Goal: Information Seeking & Learning: Learn about a topic

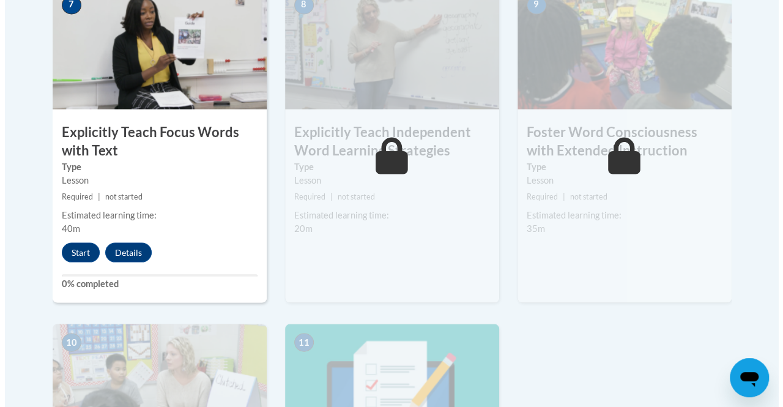
scroll to position [1108, 0]
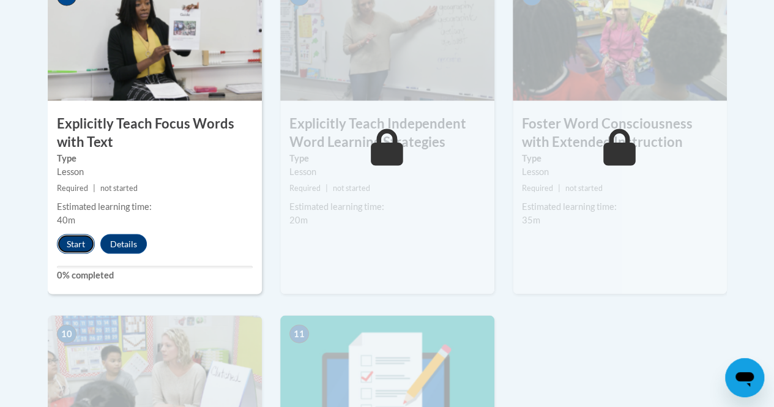
click at [70, 240] on button "Start" at bounding box center [76, 244] width 38 height 20
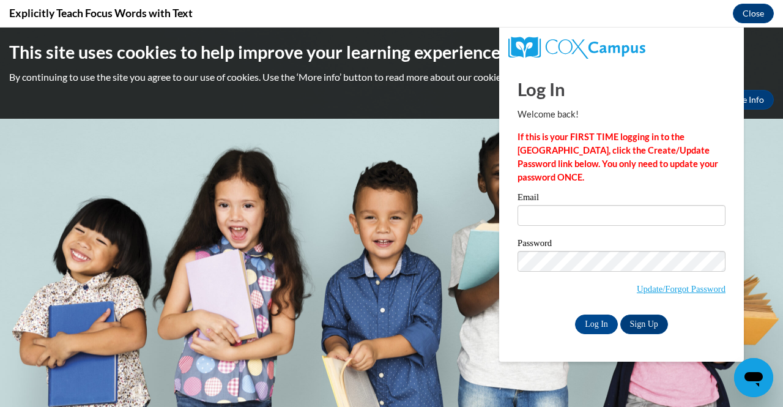
scroll to position [0, 0]
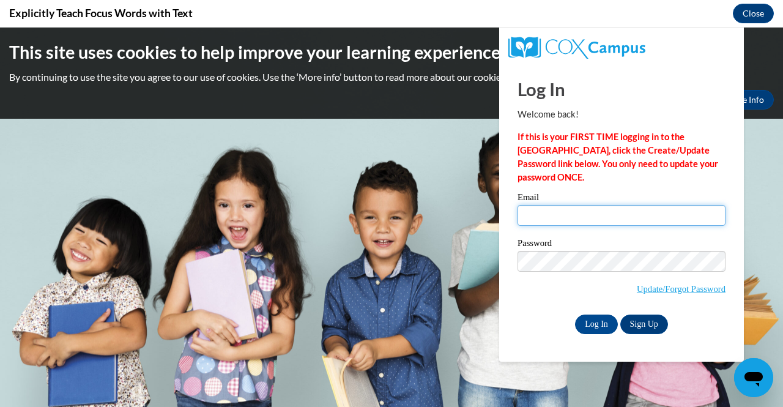
click at [547, 213] on input "Email" at bounding box center [621, 215] width 208 height 21
type input "riri.matz@gmail.com"
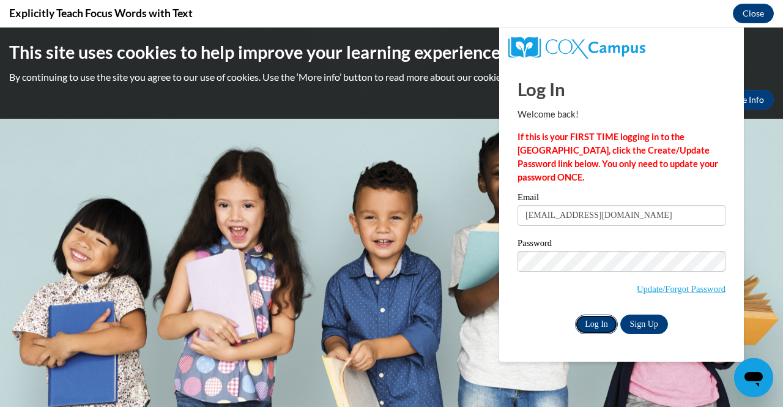
click at [595, 319] on input "Log In" at bounding box center [596, 324] width 43 height 20
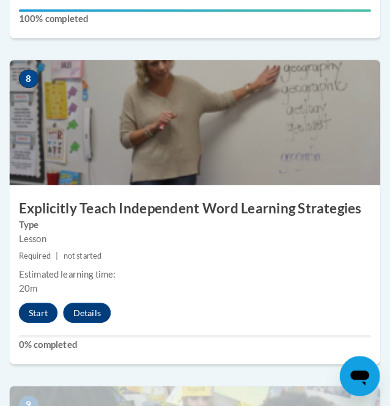
scroll to position [2590, 0]
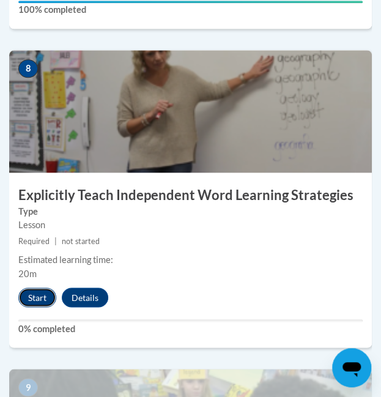
click at [37, 298] on button "Start" at bounding box center [37, 297] width 38 height 20
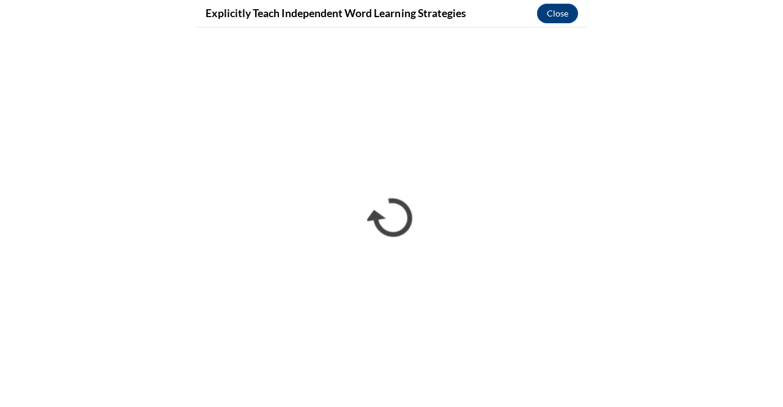
scroll to position [1589, 0]
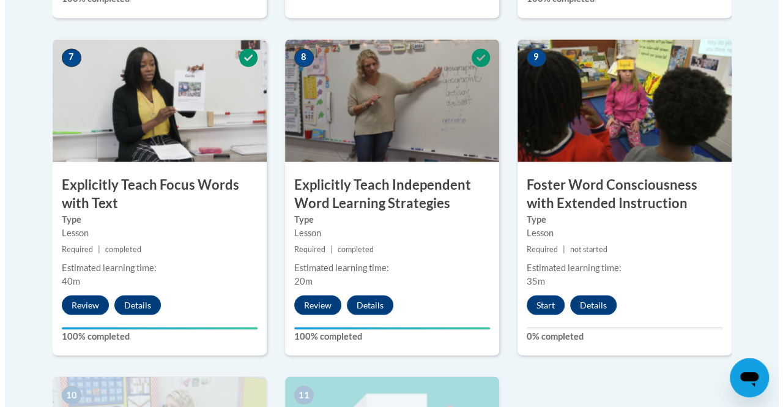
scroll to position [1051, 0]
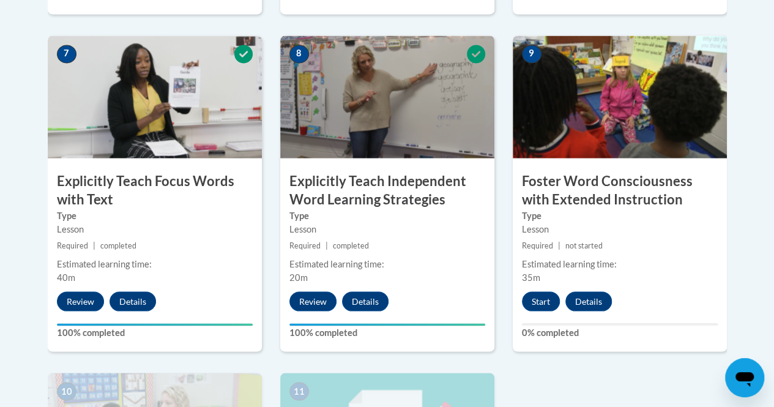
click at [540, 300] on button "Start" at bounding box center [541, 301] width 38 height 20
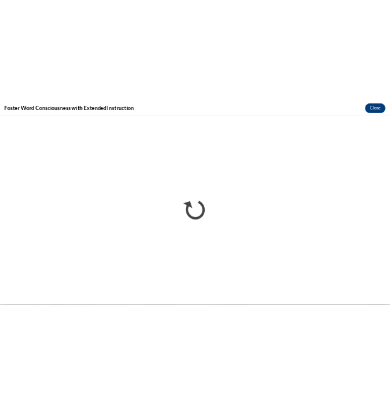
scroll to position [0, 0]
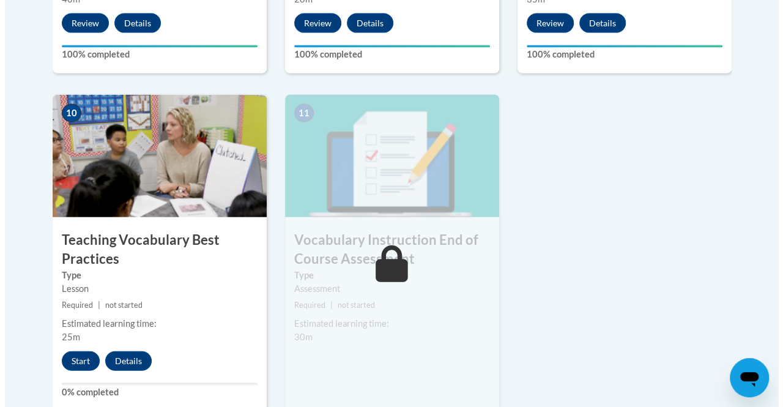
scroll to position [1337, 0]
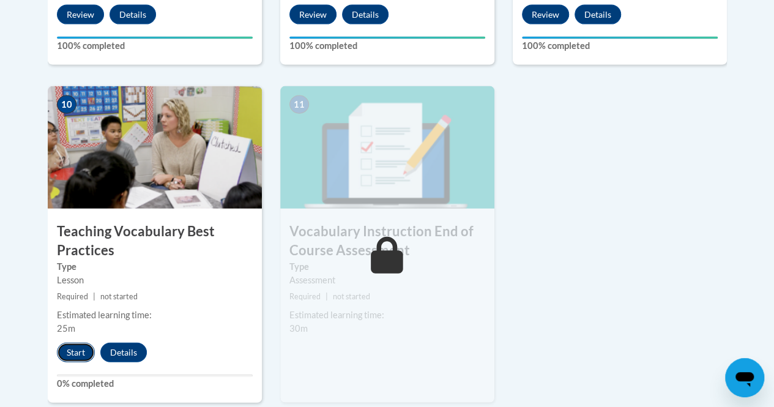
click at [73, 352] on button "Start" at bounding box center [76, 353] width 38 height 20
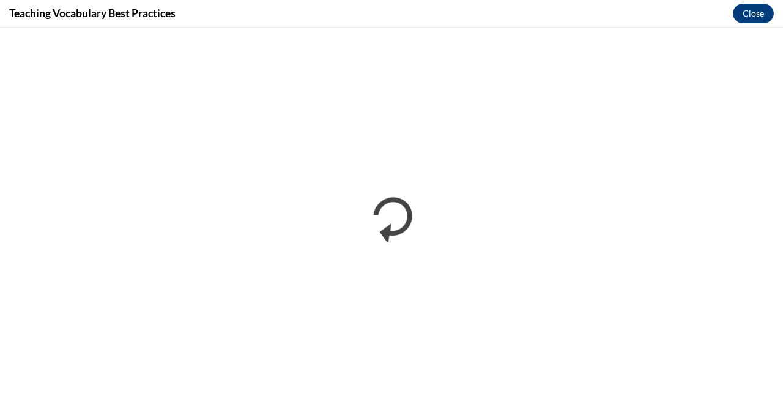
scroll to position [0, 0]
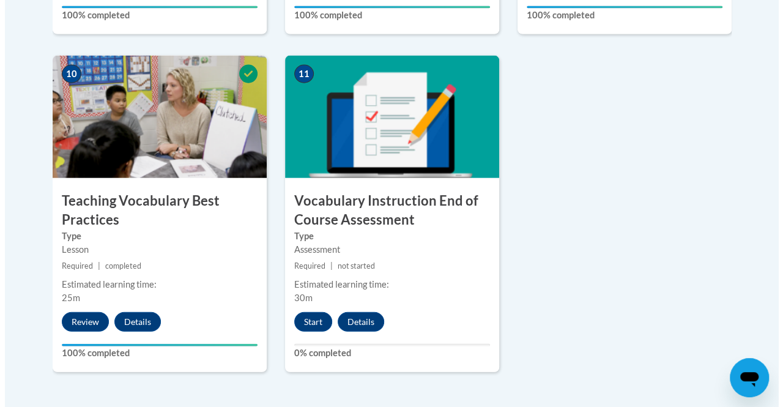
scroll to position [1371, 0]
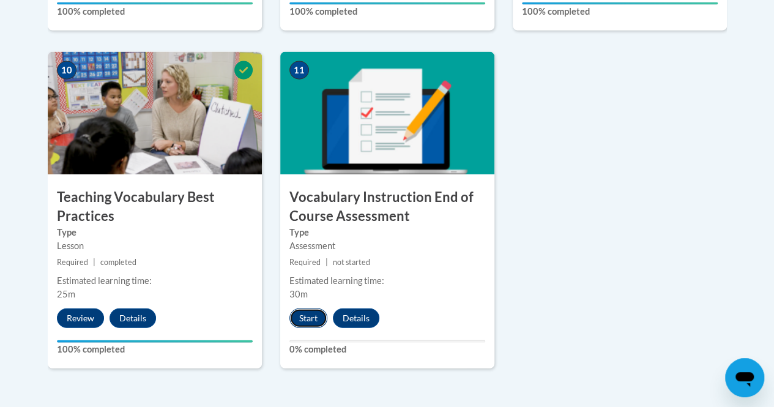
click at [307, 315] on button "Start" at bounding box center [308, 318] width 38 height 20
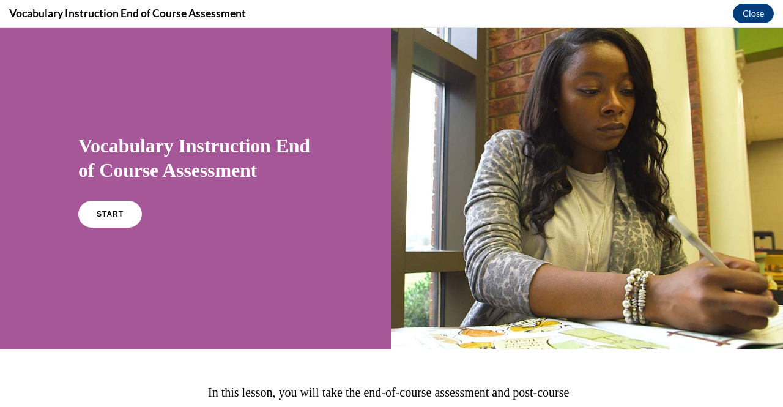
scroll to position [9, 0]
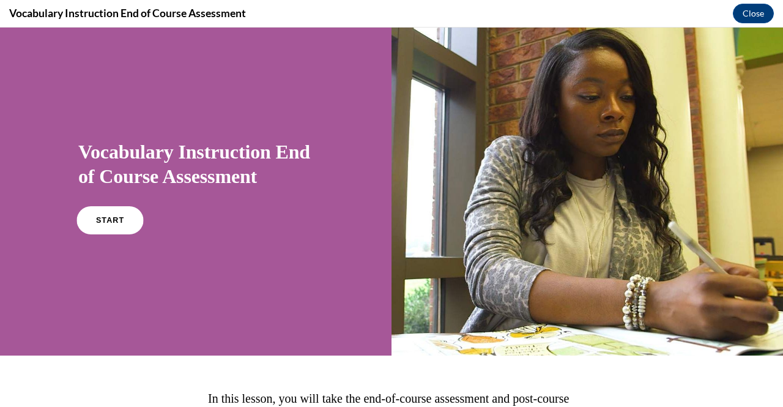
click at [89, 217] on link "START" at bounding box center [109, 220] width 67 height 28
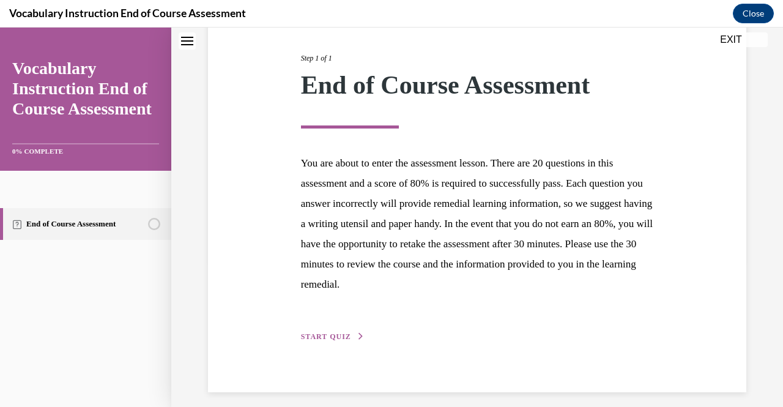
scroll to position [154, 0]
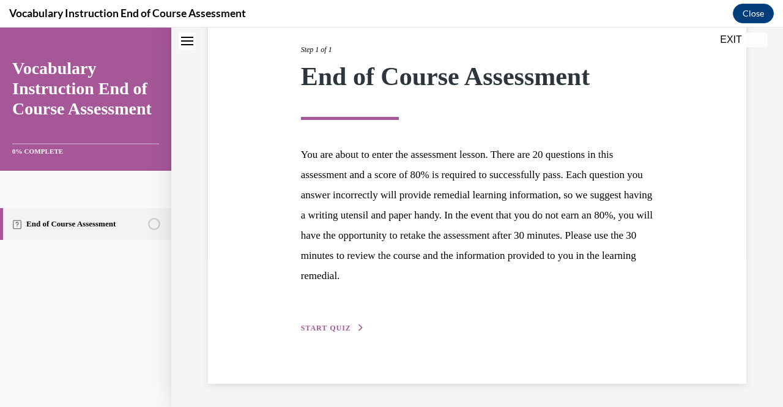
click at [326, 322] on button "START QUIZ" at bounding box center [333, 327] width 64 height 11
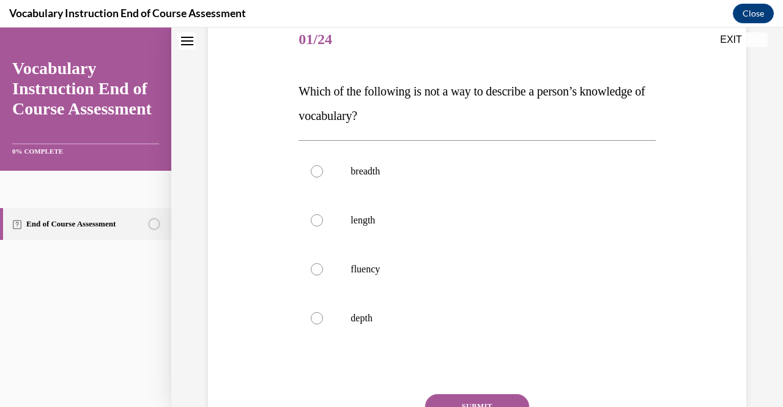
scroll to position [136, 0]
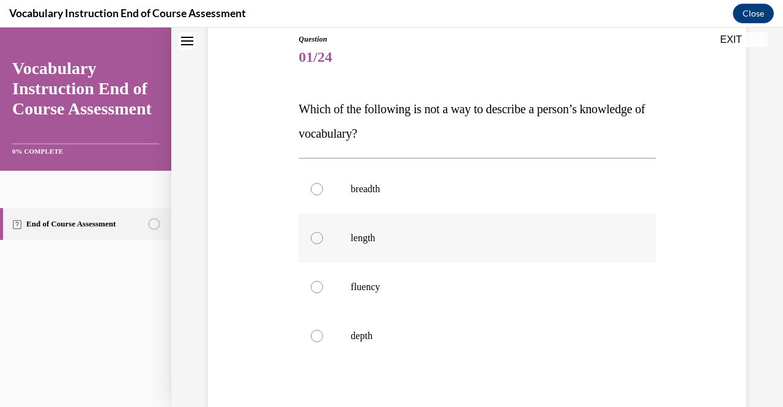
click at [319, 237] on div at bounding box center [317, 238] width 12 height 12
click at [319, 237] on input "length" at bounding box center [317, 238] width 12 height 12
radio input "true"
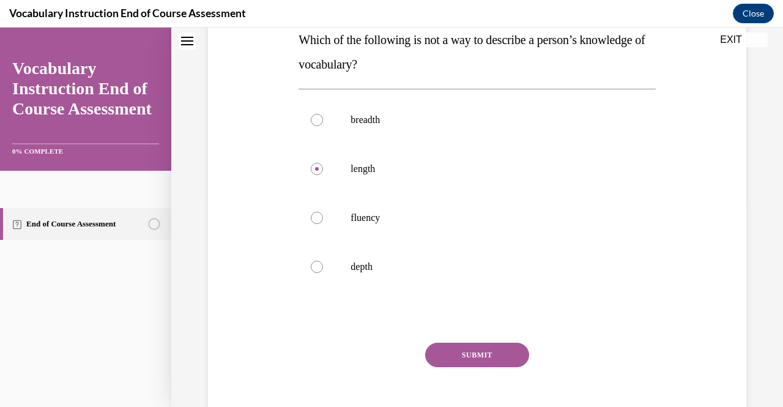
scroll to position [265, 0]
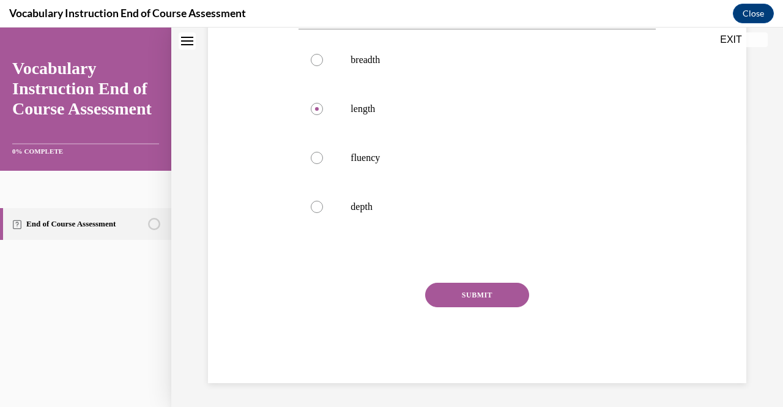
click at [491, 297] on button "SUBMIT" at bounding box center [477, 295] width 104 height 24
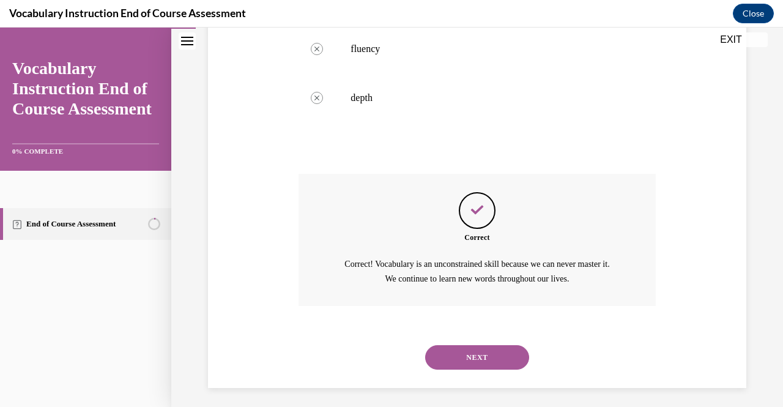
scroll to position [379, 0]
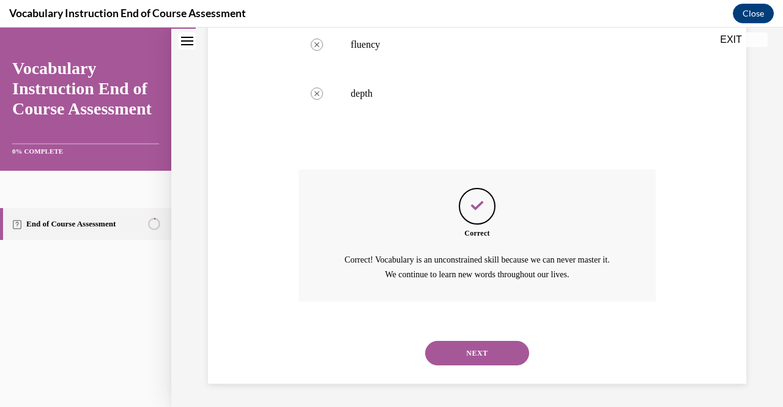
click at [493, 349] on button "NEXT" at bounding box center [477, 353] width 104 height 24
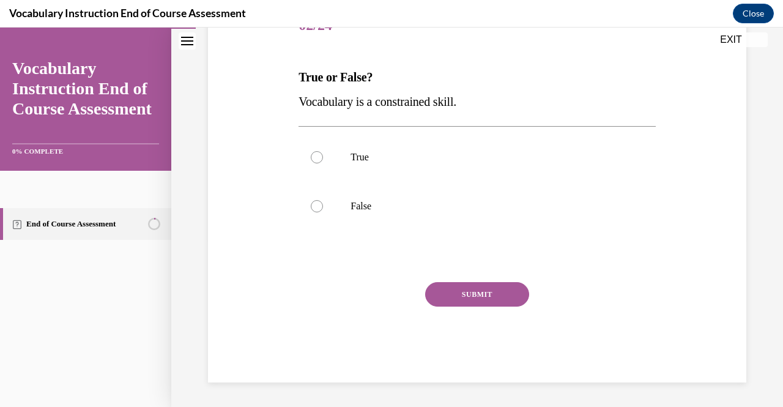
scroll to position [136, 0]
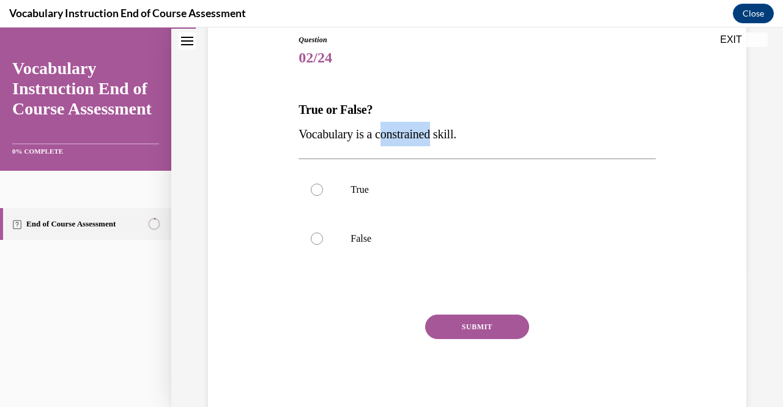
drag, startPoint x: 381, startPoint y: 134, endPoint x: 431, endPoint y: 133, distance: 49.5
click at [431, 133] on span "Vocabulary is a constrained skill." at bounding box center [377, 133] width 158 height 13
drag, startPoint x: 296, startPoint y: 134, endPoint x: 473, endPoint y: 140, distance: 176.9
click at [473, 140] on div "Question 02/24 True or False? Vocabulary is a constrained skill. True False Inc…" at bounding box center [476, 215] width 363 height 399
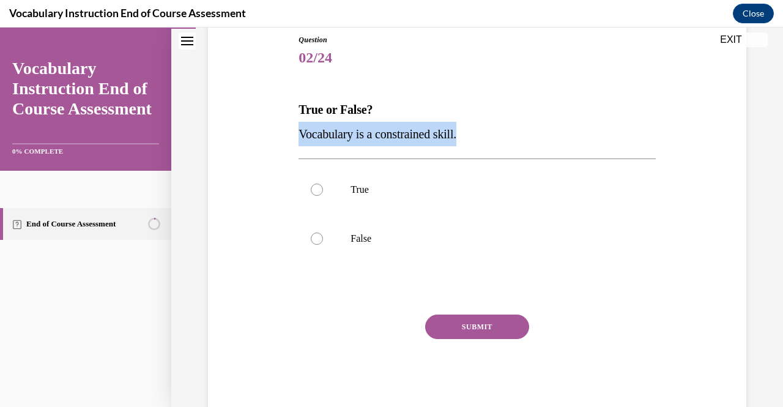
copy span "Vocabulary is a constrained skill."
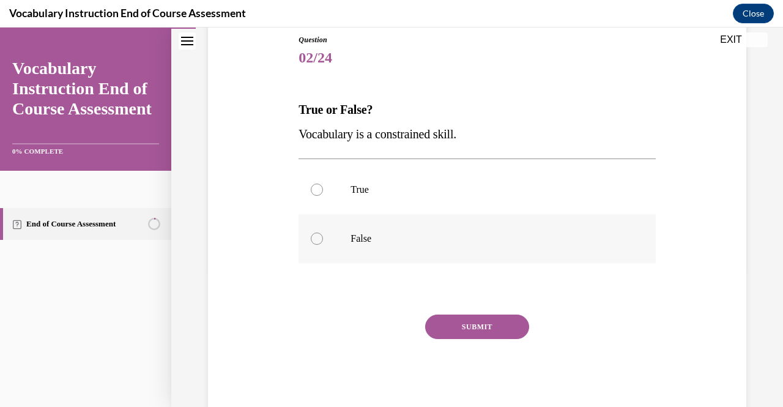
click at [394, 239] on p "False" at bounding box center [487, 238] width 274 height 12
click at [323, 239] on input "False" at bounding box center [317, 238] width 12 height 12
radio input "true"
click at [485, 331] on button "SUBMIT" at bounding box center [477, 326] width 104 height 24
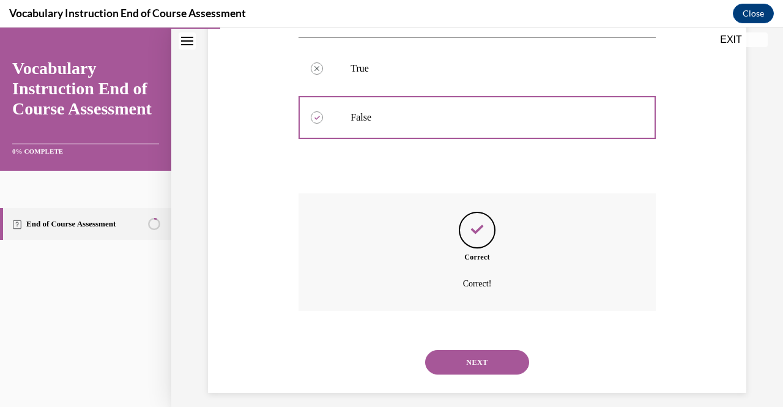
scroll to position [267, 0]
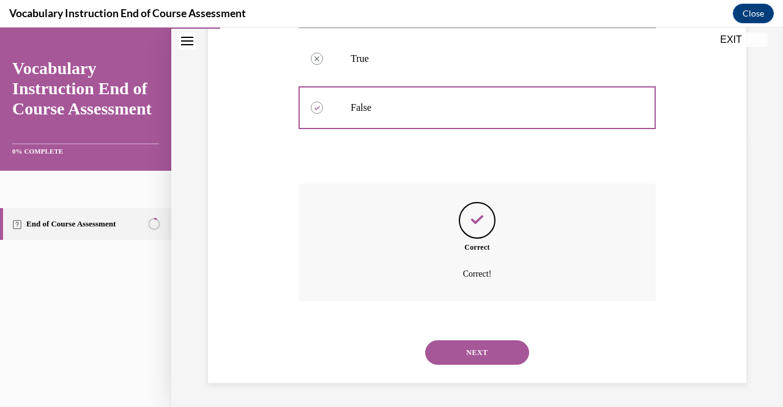
click at [485, 351] on button "NEXT" at bounding box center [477, 352] width 104 height 24
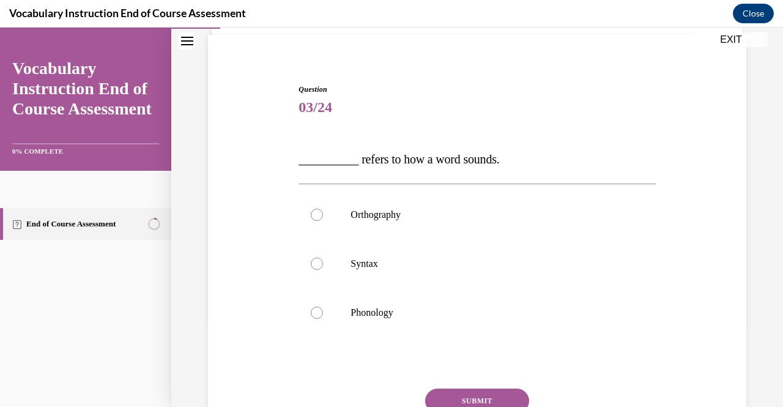
scroll to position [87, 0]
click at [445, 316] on p "Phonology" at bounding box center [487, 311] width 274 height 12
click at [323, 316] on input "Phonology" at bounding box center [317, 311] width 12 height 12
radio input "true"
click at [459, 396] on button "SUBMIT" at bounding box center [477, 399] width 104 height 24
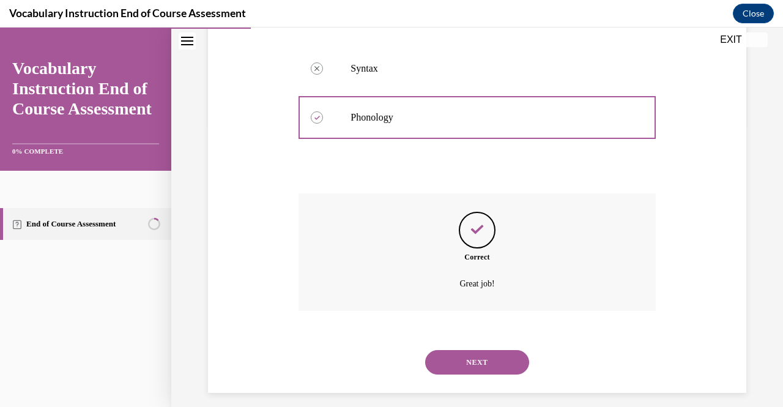
scroll to position [291, 0]
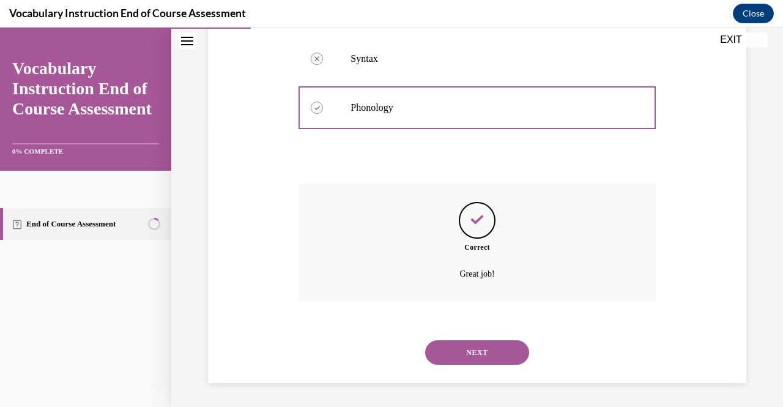
click at [495, 357] on button "NEXT" at bounding box center [477, 352] width 104 height 24
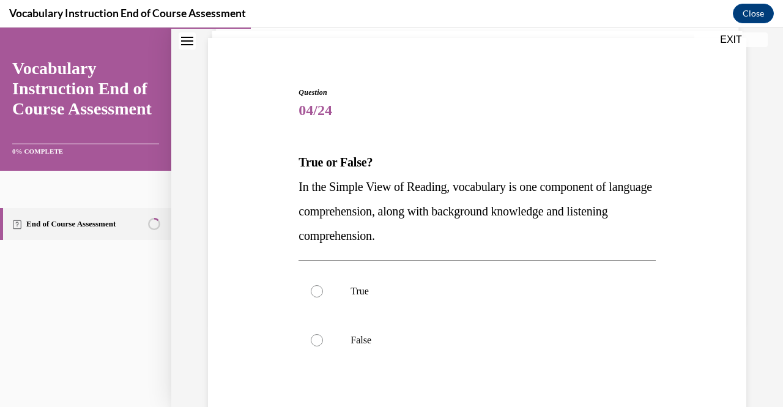
scroll to position [84, 0]
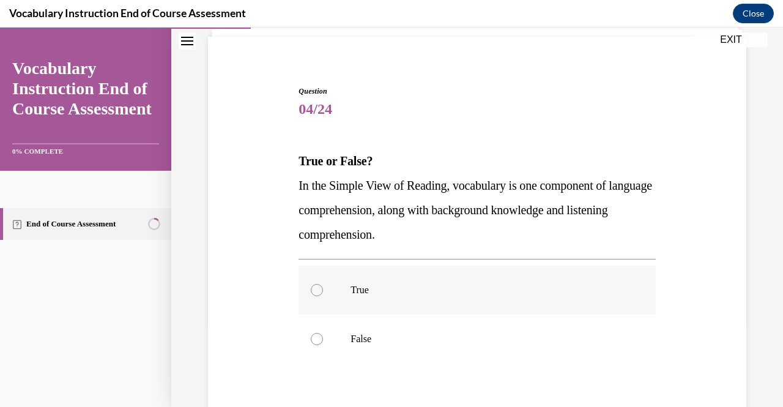
click at [474, 268] on label "True" at bounding box center [476, 289] width 357 height 49
click at [323, 284] on input "True" at bounding box center [317, 290] width 12 height 12
radio input "true"
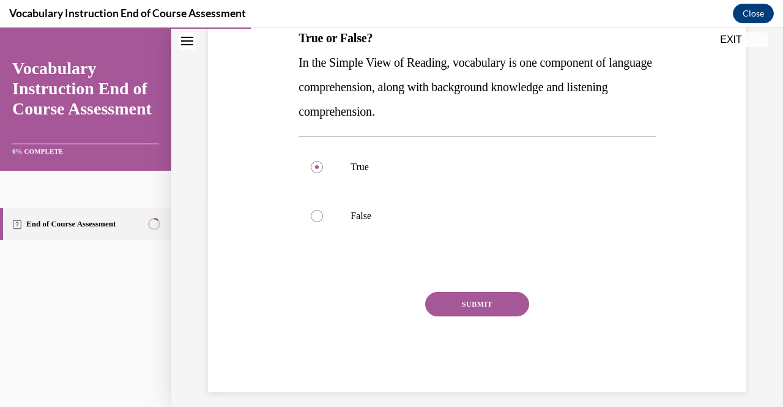
click at [472, 303] on button "SUBMIT" at bounding box center [477, 304] width 104 height 24
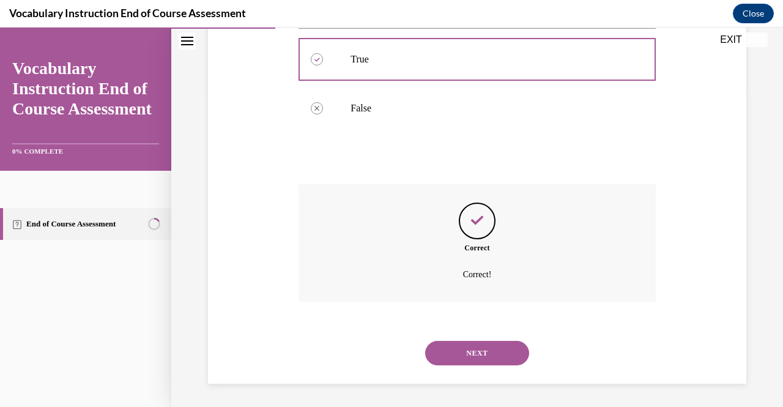
scroll to position [316, 0]
click at [476, 346] on button "NEXT" at bounding box center [477, 352] width 104 height 24
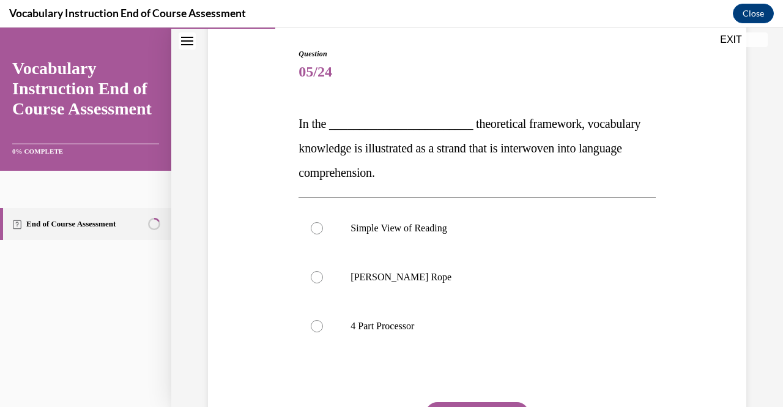
scroll to position [123, 0]
click at [516, 270] on p "Scarborough's Rope" at bounding box center [487, 276] width 274 height 12
click at [323, 270] on input "Scarborough's Rope" at bounding box center [317, 276] width 12 height 12
radio input "true"
click at [473, 403] on button "SUBMIT" at bounding box center [477, 413] width 104 height 24
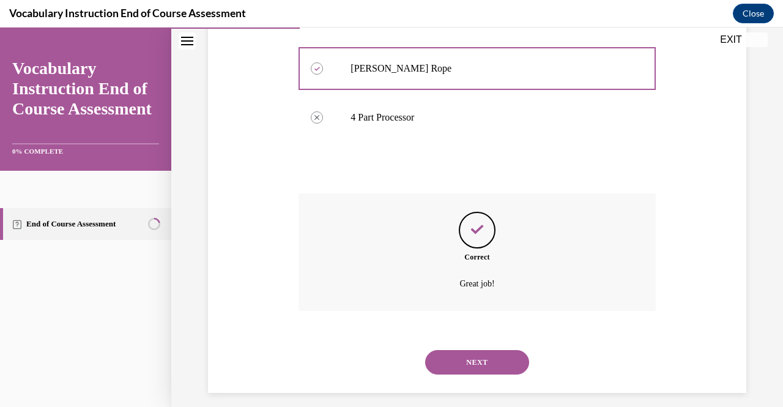
scroll to position [340, 0]
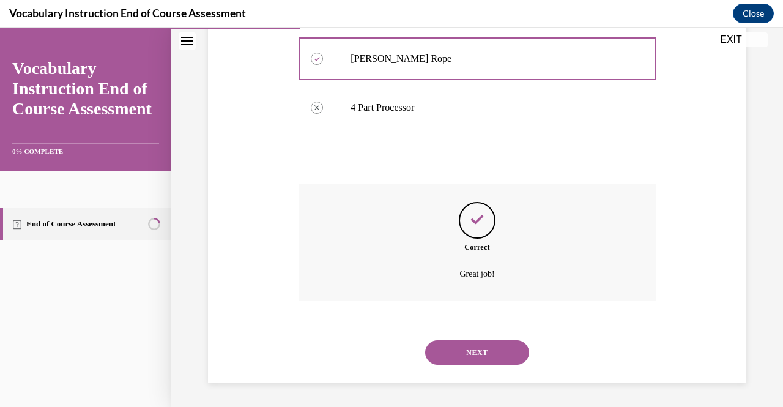
click at [489, 350] on button "NEXT" at bounding box center [477, 352] width 104 height 24
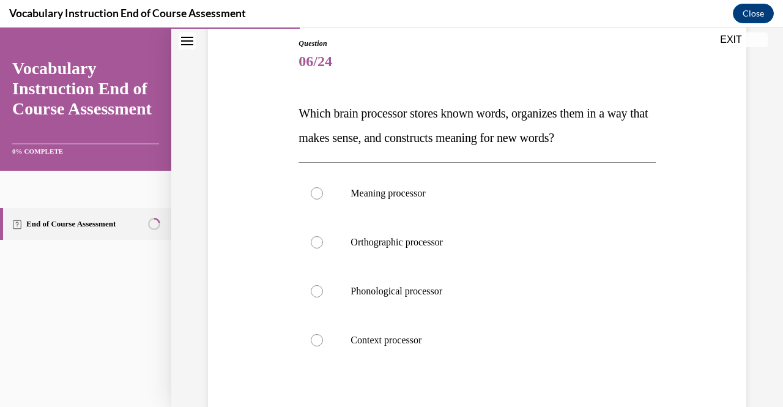
scroll to position [134, 0]
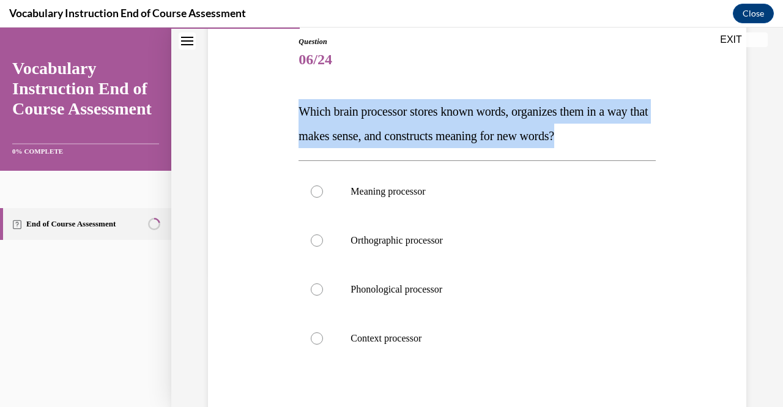
drag, startPoint x: 297, startPoint y: 109, endPoint x: 632, endPoint y: 140, distance: 336.6
click at [632, 140] on p "Which brain processor stores known words, organizes them in a way that makes se…" at bounding box center [476, 123] width 357 height 49
copy span "Which brain processor stores known words, organizes them in a way that makes se…"
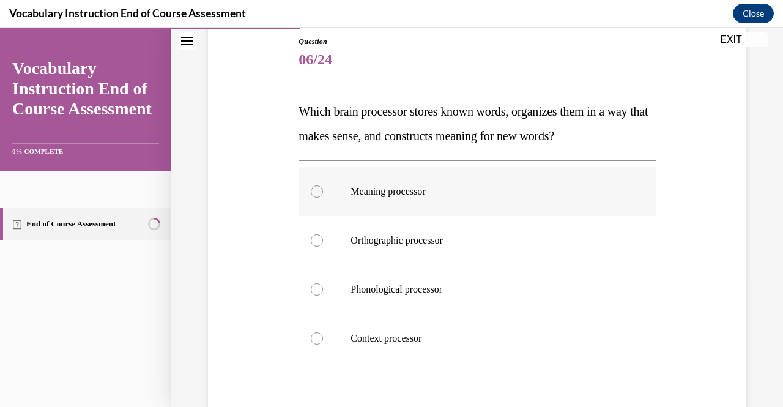
click at [435, 184] on label "Meaning processor" at bounding box center [476, 191] width 357 height 49
click at [323, 185] on input "Meaning processor" at bounding box center [317, 191] width 12 height 12
radio input "true"
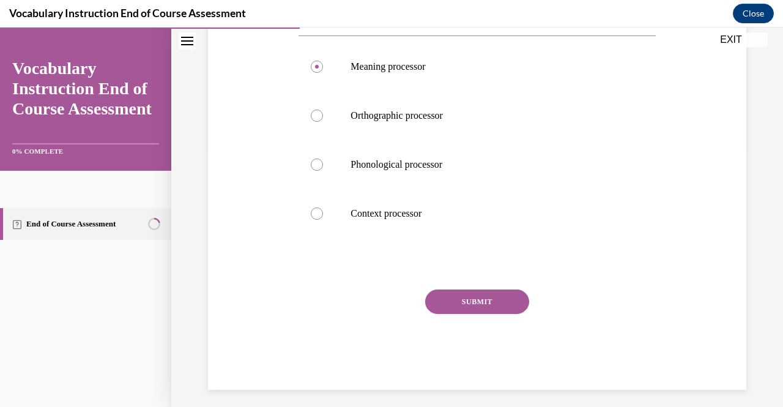
click at [505, 298] on button "SUBMIT" at bounding box center [477, 301] width 104 height 24
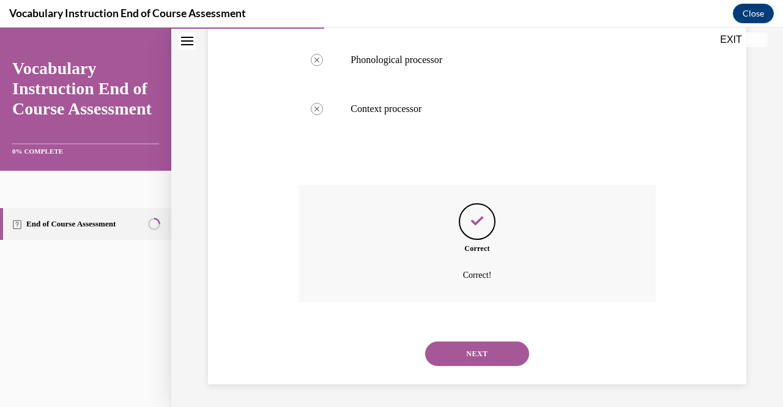
scroll to position [365, 0]
click at [501, 357] on button "NEXT" at bounding box center [477, 352] width 104 height 24
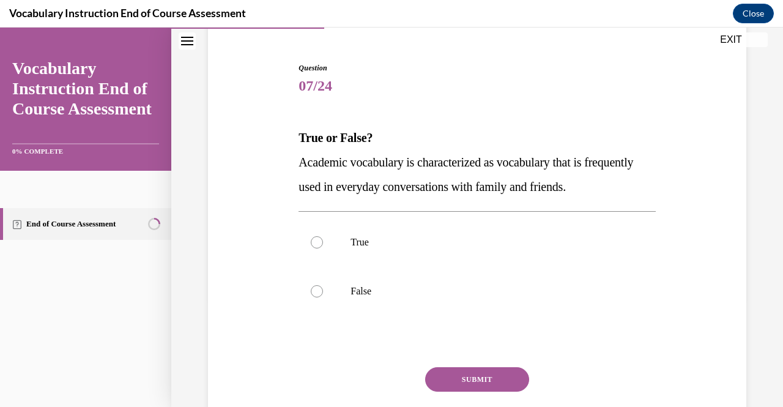
scroll to position [108, 0]
click at [387, 283] on label "False" at bounding box center [476, 291] width 357 height 49
click at [323, 285] on input "False" at bounding box center [317, 291] width 12 height 12
radio input "true"
click at [450, 380] on button "SUBMIT" at bounding box center [477, 379] width 104 height 24
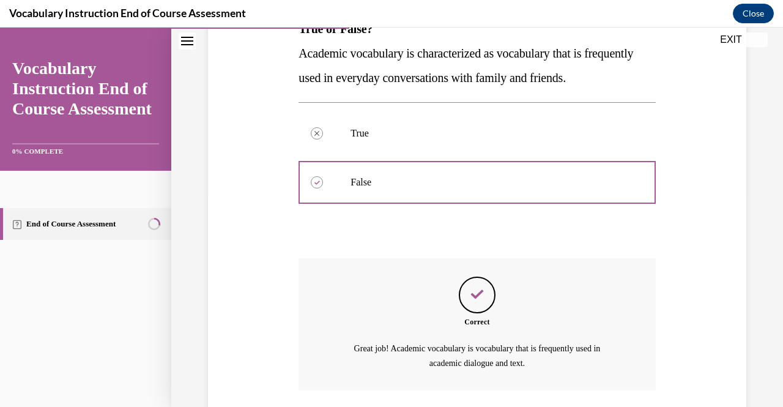
scroll to position [305, 0]
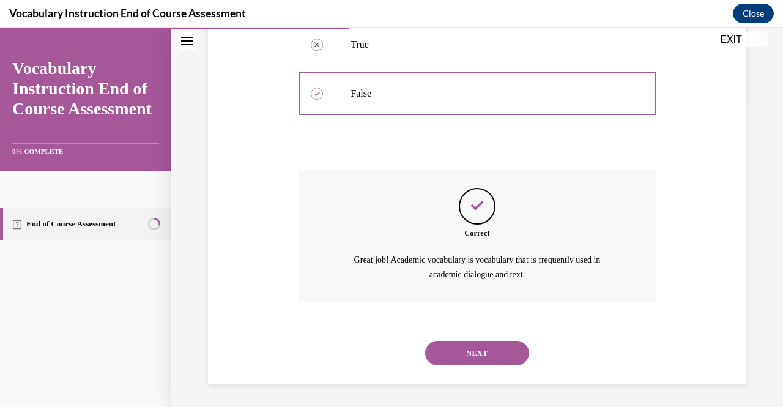
click at [480, 354] on button "NEXT" at bounding box center [477, 353] width 104 height 24
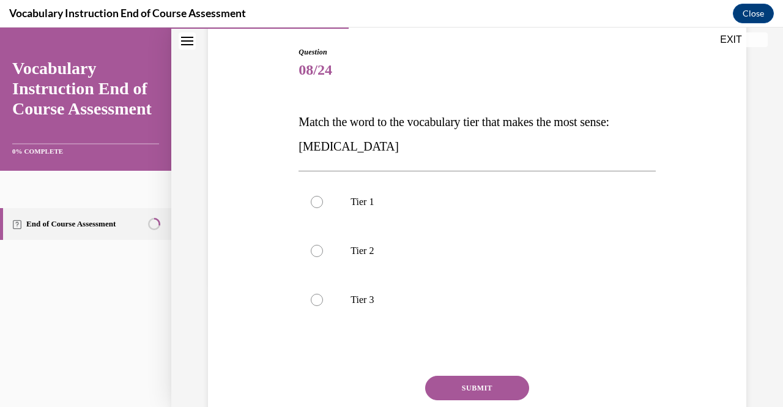
scroll to position [126, 0]
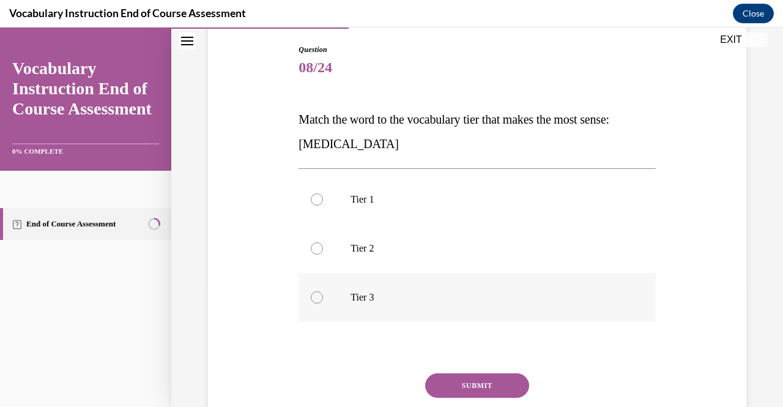
click at [504, 297] on p "Tier 3" at bounding box center [487, 297] width 274 height 12
click at [323, 297] on input "Tier 3" at bounding box center [317, 297] width 12 height 12
radio input "true"
click at [477, 388] on button "SUBMIT" at bounding box center [477, 385] width 104 height 24
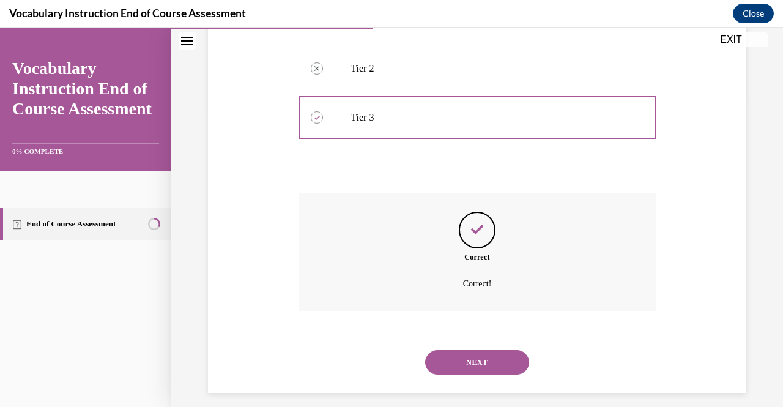
scroll to position [316, 0]
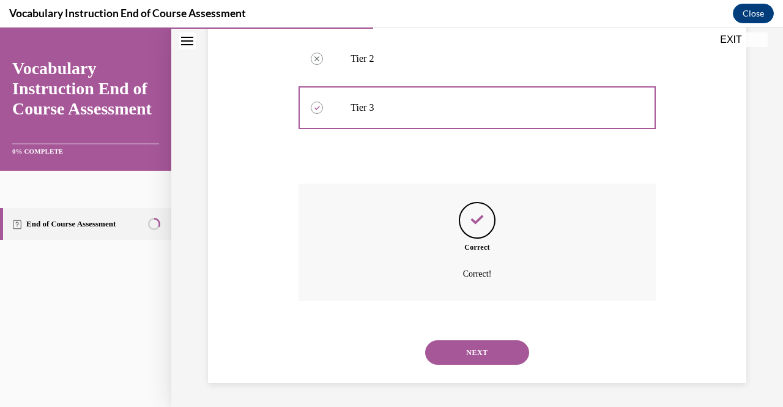
click at [481, 357] on button "NEXT" at bounding box center [477, 352] width 104 height 24
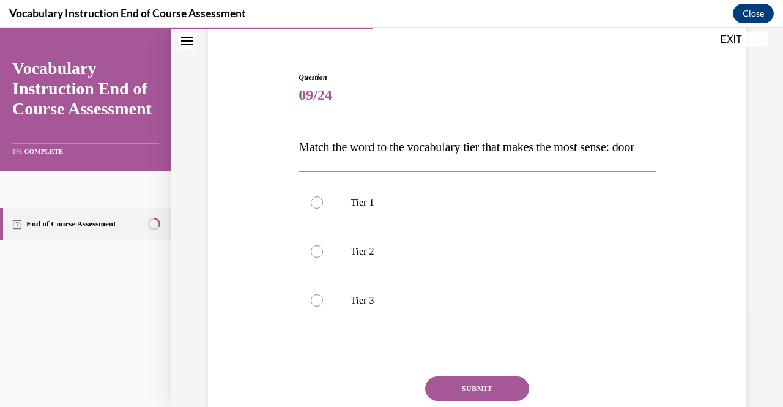
scroll to position [99, 0]
click at [531, 208] on p "Tier 1" at bounding box center [487, 202] width 274 height 12
click at [323, 208] on input "Tier 1" at bounding box center [317, 202] width 12 height 12
radio input "true"
click at [488, 400] on button "SUBMIT" at bounding box center [477, 388] width 104 height 24
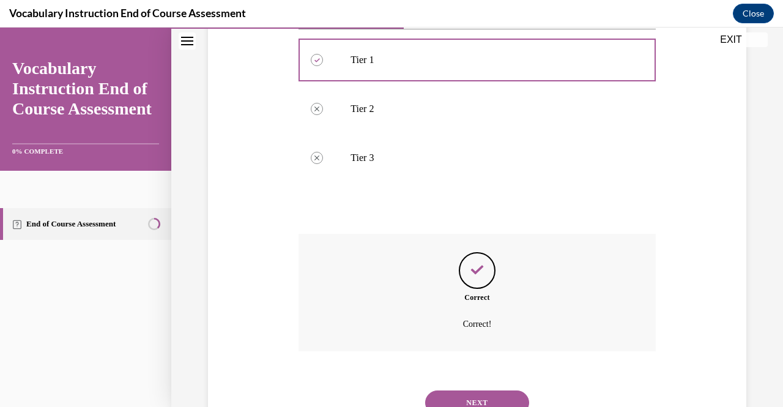
scroll to position [316, 0]
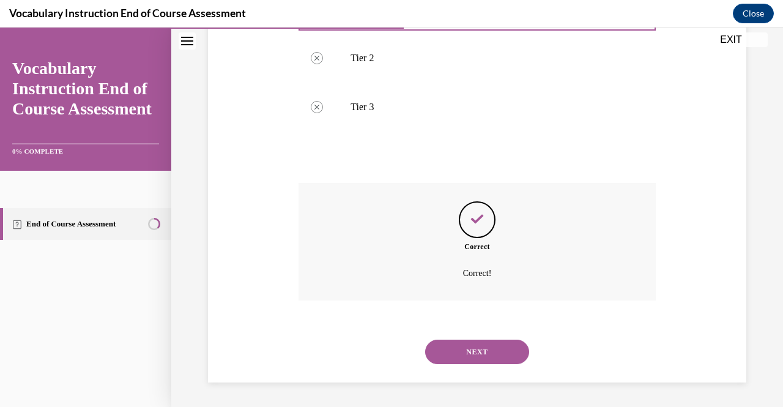
click at [506, 352] on button "NEXT" at bounding box center [477, 351] width 104 height 24
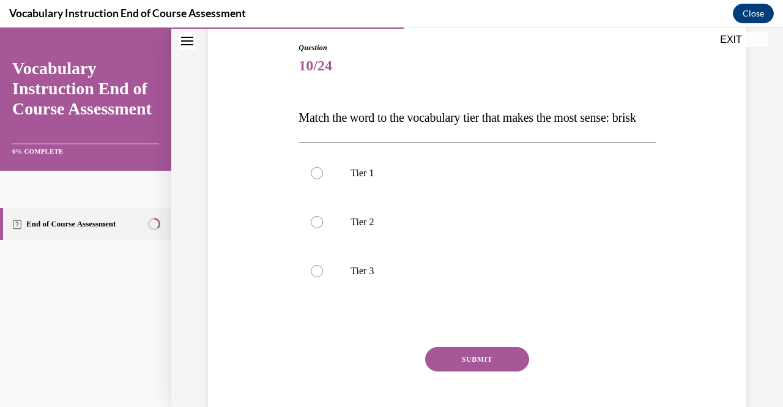
scroll to position [133, 0]
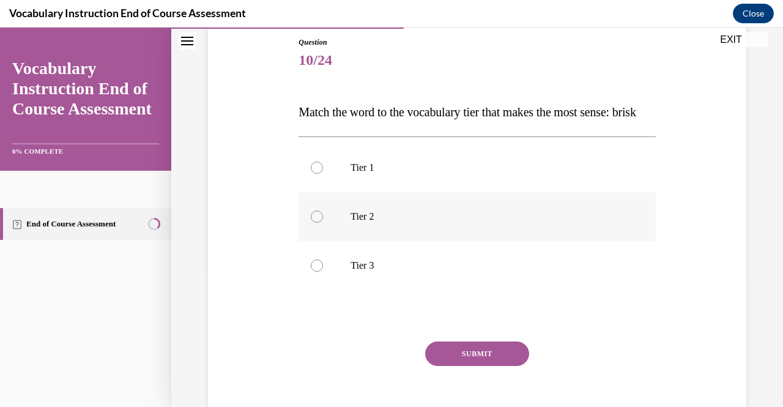
click at [462, 223] on p "Tier 2" at bounding box center [487, 216] width 274 height 12
click at [323, 223] on input "Tier 2" at bounding box center [317, 216] width 12 height 12
radio input "true"
click at [470, 366] on button "SUBMIT" at bounding box center [477, 353] width 104 height 24
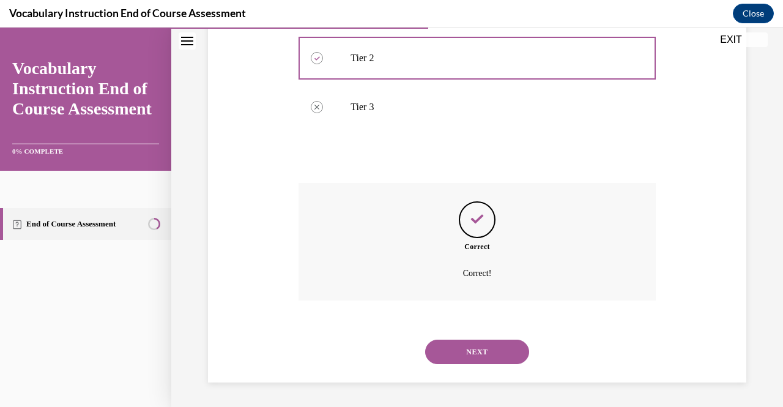
scroll to position [316, 0]
click at [486, 352] on button "NEXT" at bounding box center [477, 351] width 104 height 24
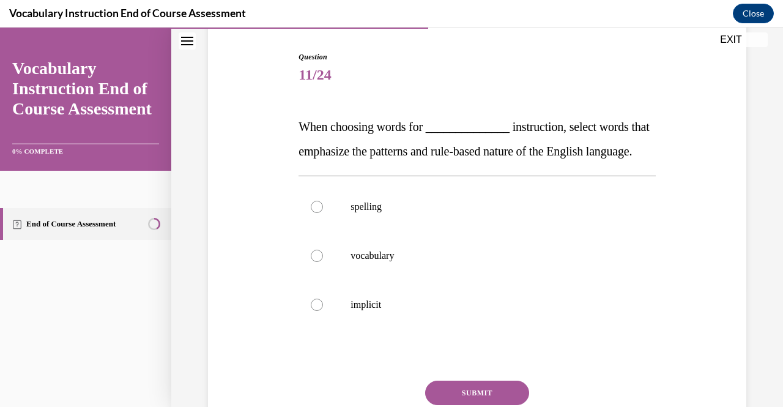
scroll to position [120, 0]
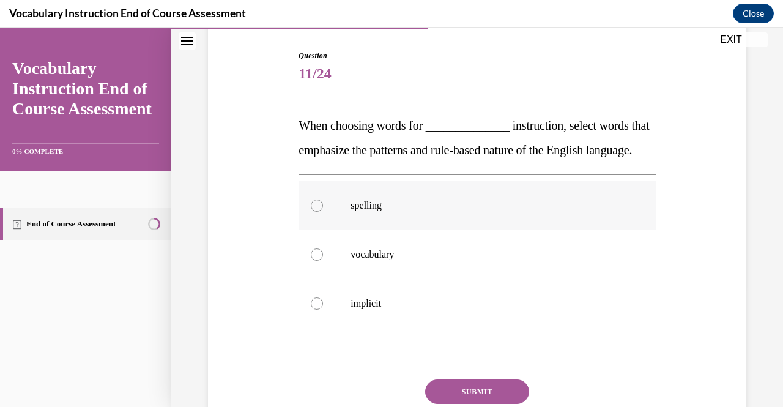
click at [464, 212] on p "spelling" at bounding box center [487, 205] width 274 height 12
click at [323, 212] on input "spelling" at bounding box center [317, 205] width 12 height 12
radio input "true"
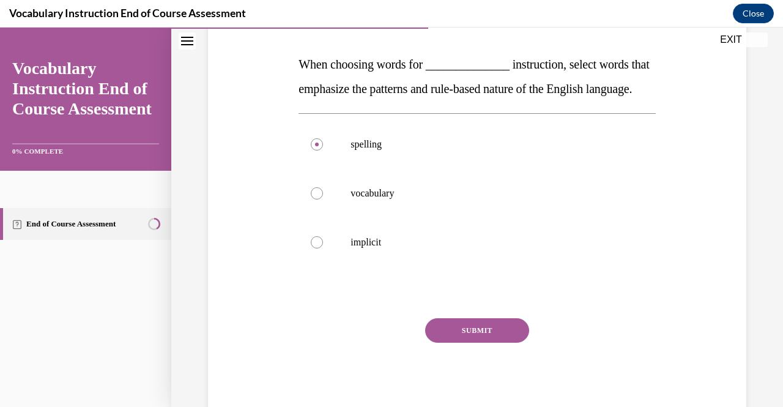
scroll to position [204, 0]
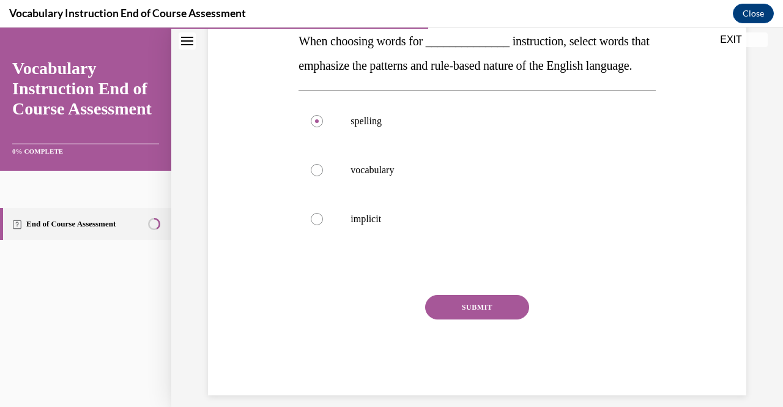
click at [487, 319] on button "SUBMIT" at bounding box center [477, 307] width 104 height 24
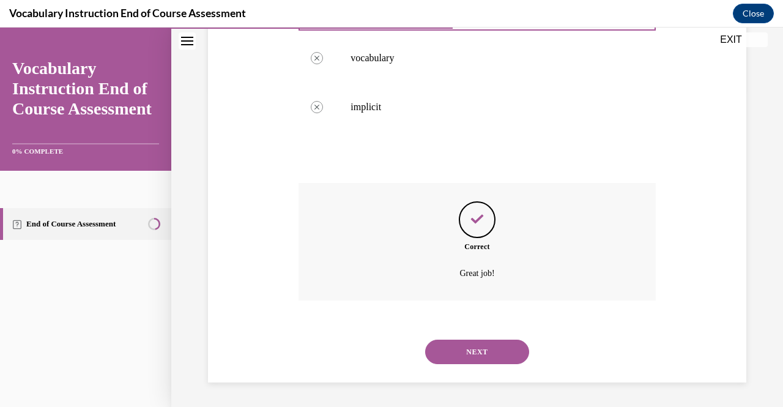
scroll to position [340, 0]
click at [494, 349] on button "NEXT" at bounding box center [477, 351] width 104 height 24
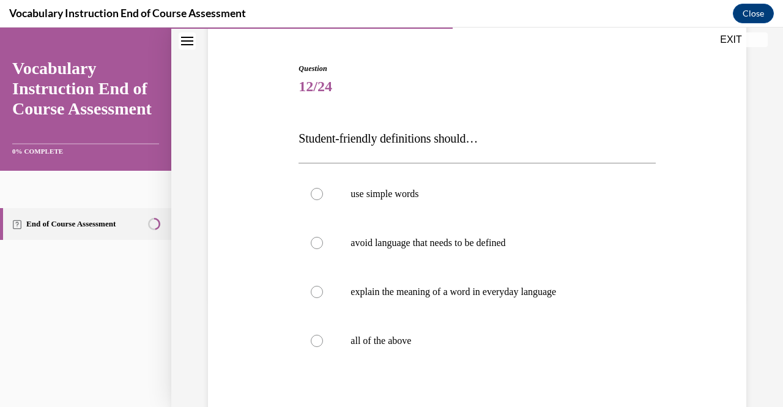
scroll to position [110, 0]
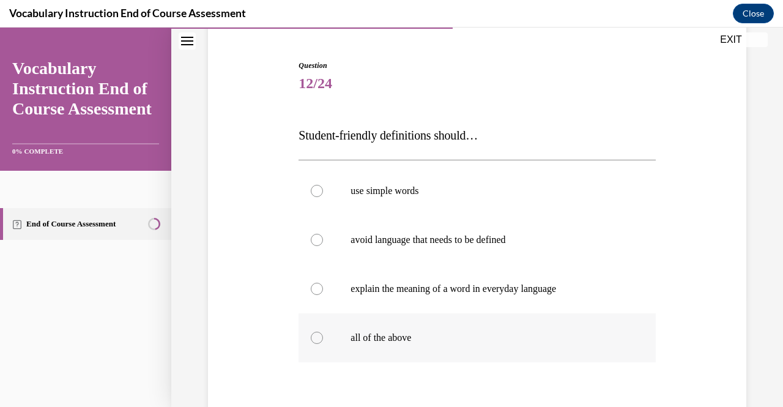
click at [404, 338] on p "all of the above" at bounding box center [487, 338] width 274 height 12
click at [323, 338] on input "all of the above" at bounding box center [317, 338] width 12 height 12
radio input "true"
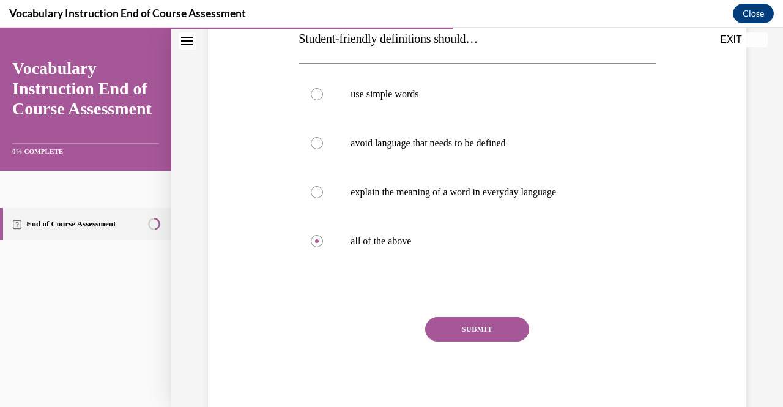
scroll to position [241, 0]
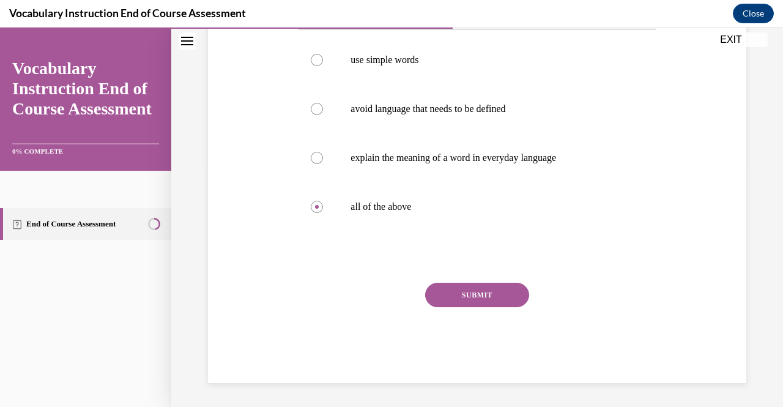
click at [508, 295] on button "SUBMIT" at bounding box center [477, 295] width 104 height 24
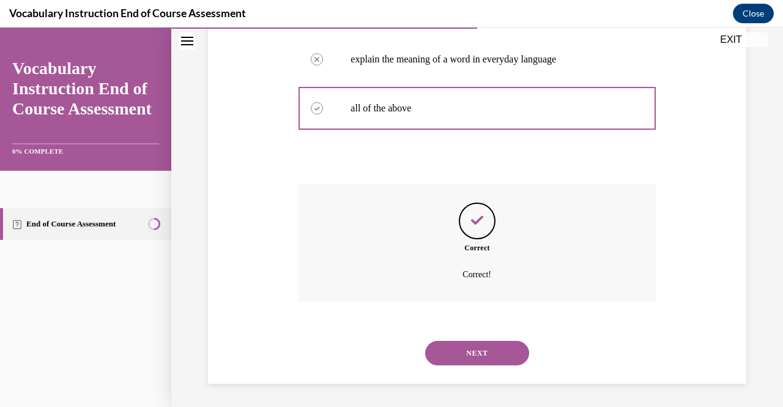
scroll to position [340, 0]
click at [477, 352] on button "NEXT" at bounding box center [477, 352] width 104 height 24
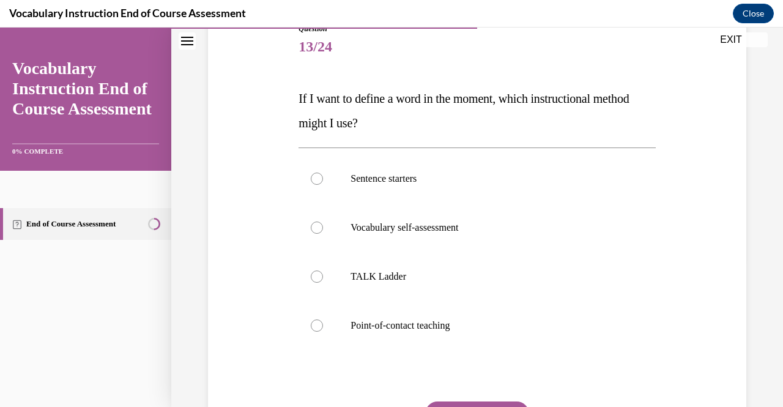
scroll to position [147, 0]
click at [505, 326] on p "Point-of-contact teaching" at bounding box center [487, 325] width 274 height 12
click at [323, 326] on input "Point-of-contact teaching" at bounding box center [317, 325] width 12 height 12
radio input "true"
click at [481, 401] on button "SUBMIT" at bounding box center [477, 413] width 104 height 24
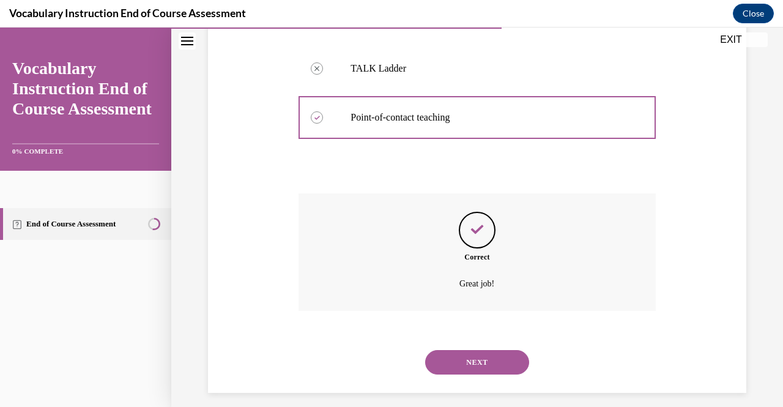
scroll to position [365, 0]
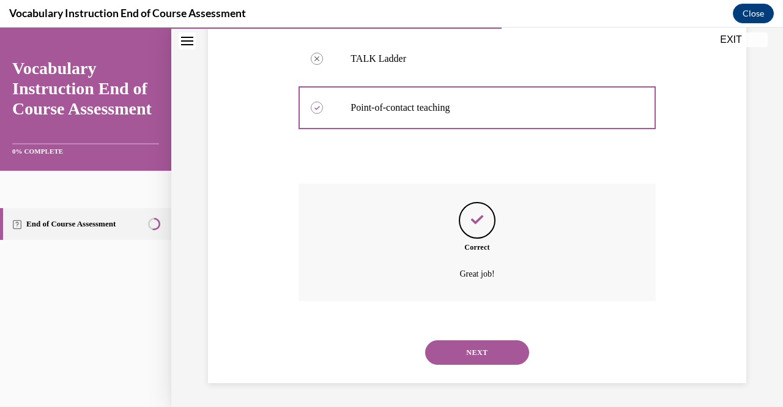
click at [483, 352] on button "NEXT" at bounding box center [477, 352] width 104 height 24
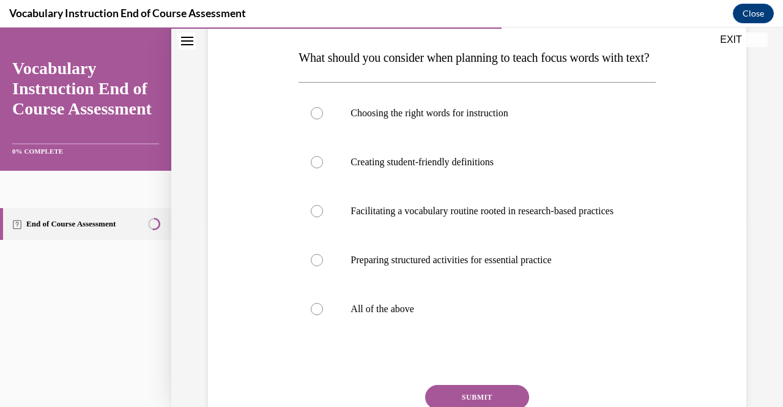
scroll to position [186, 0]
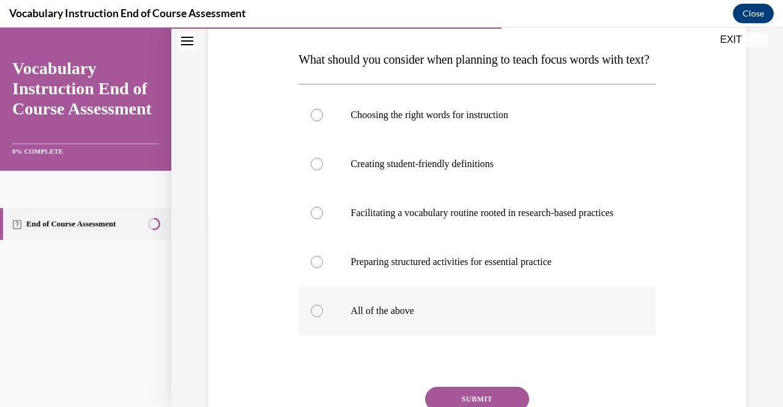
click at [403, 317] on p "All of the above" at bounding box center [487, 311] width 274 height 12
click at [323, 317] on input "All of the above" at bounding box center [317, 311] width 12 height 12
radio input "true"
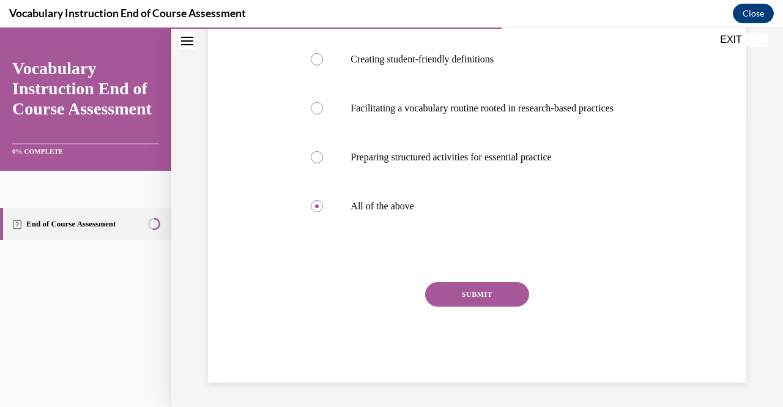
click at [487, 306] on button "SUBMIT" at bounding box center [477, 294] width 104 height 24
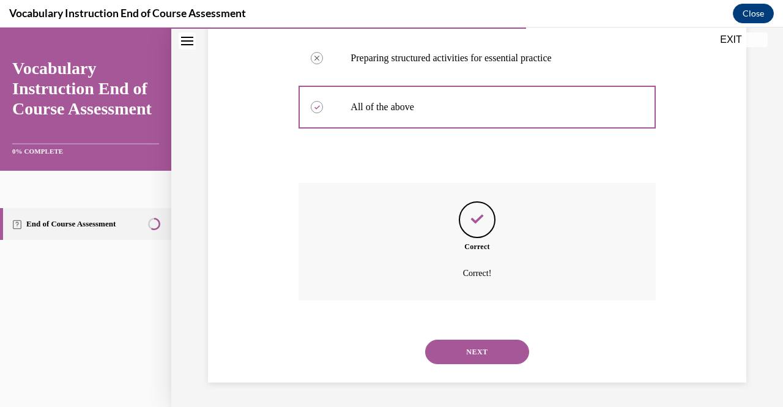
scroll to position [426, 0]
click at [487, 352] on button "NEXT" at bounding box center [477, 351] width 104 height 24
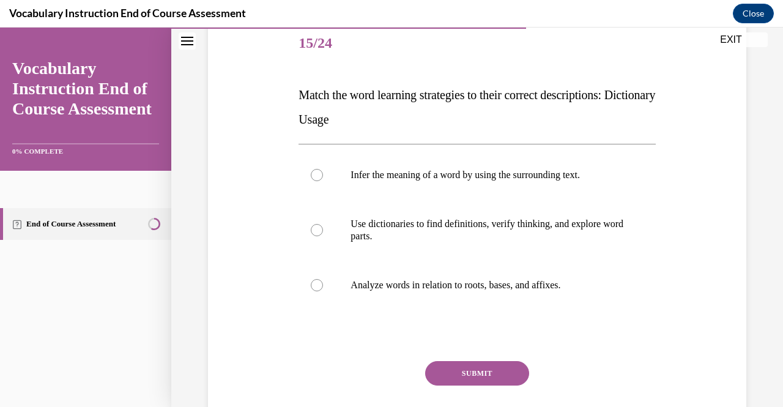
scroll to position [146, 0]
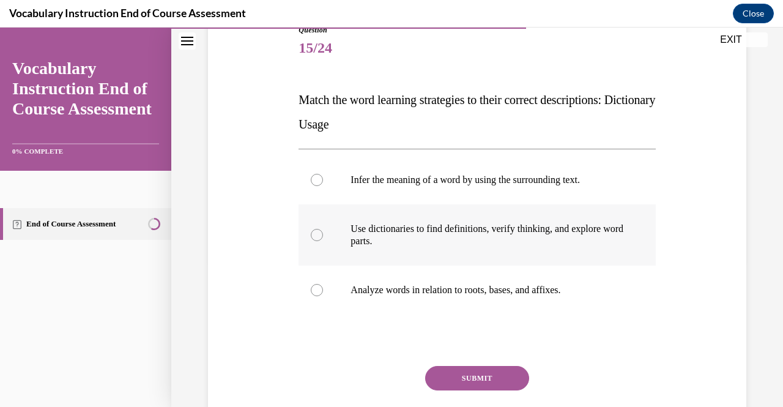
click at [531, 234] on p "Use dictionaries to find definitions, verify thinking, and explore word parts." at bounding box center [487, 235] width 274 height 24
click at [323, 234] on input "Use dictionaries to find definitions, verify thinking, and explore word parts." at bounding box center [317, 235] width 12 height 12
radio input "true"
click at [493, 366] on button "SUBMIT" at bounding box center [477, 378] width 104 height 24
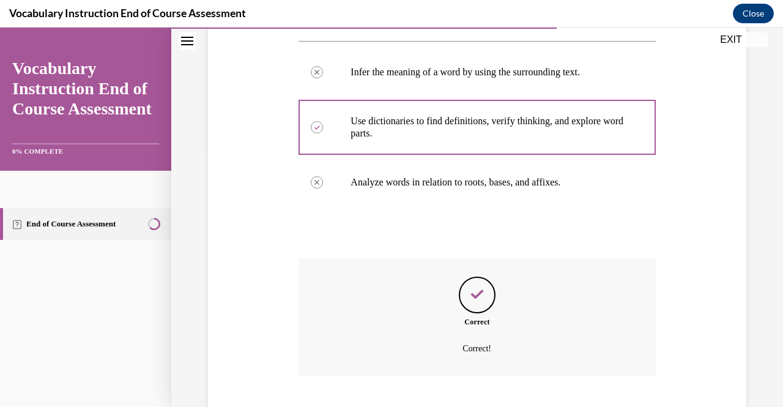
scroll to position [328, 0]
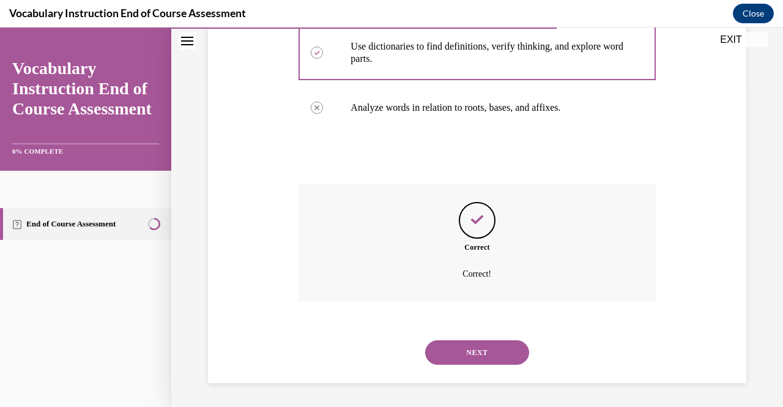
click at [489, 353] on button "NEXT" at bounding box center [477, 352] width 104 height 24
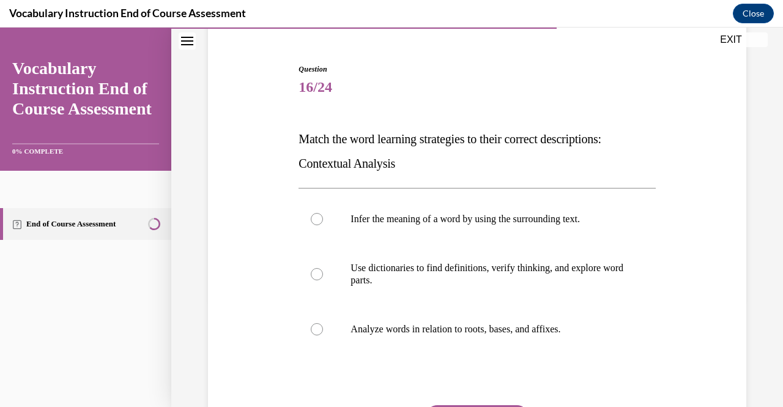
scroll to position [100, 0]
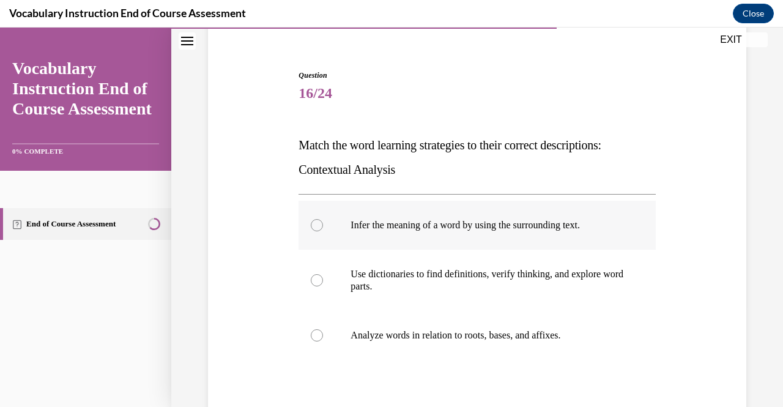
click at [570, 231] on label "Infer the meaning of a word by using the surrounding text." at bounding box center [476, 225] width 357 height 49
click at [323, 231] on input "Infer the meaning of a word by using the surrounding text." at bounding box center [317, 225] width 12 height 12
radio input "true"
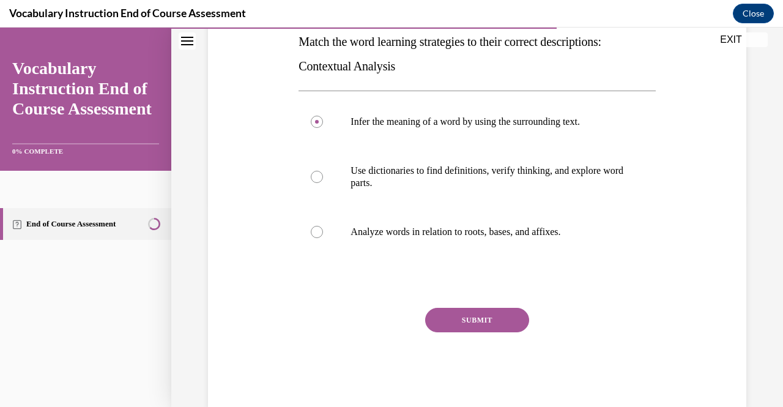
scroll to position [203, 0]
click at [480, 314] on button "SUBMIT" at bounding box center [477, 320] width 104 height 24
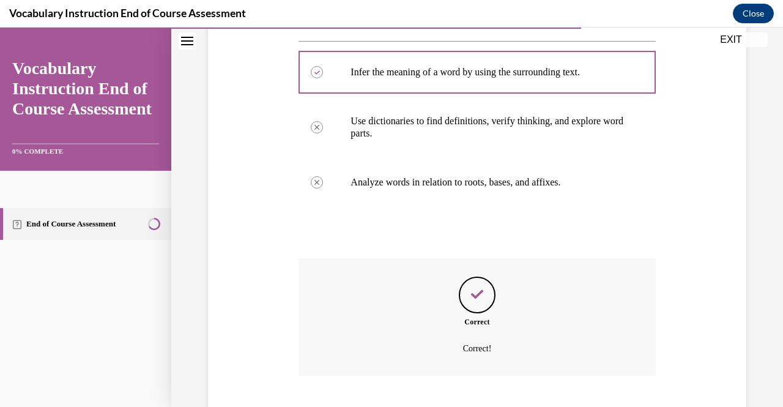
scroll to position [328, 0]
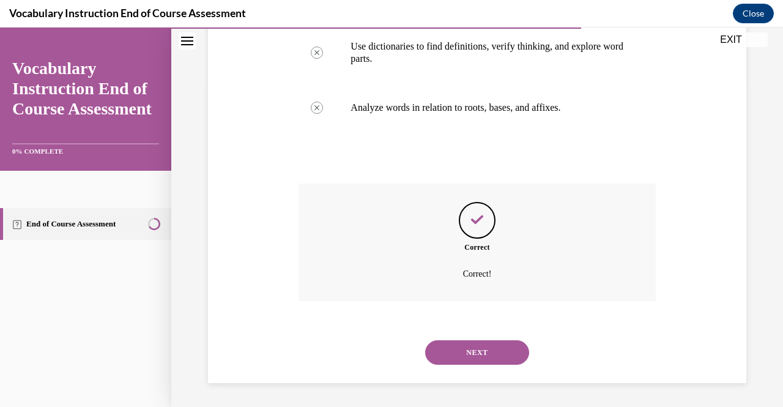
click at [486, 354] on button "NEXT" at bounding box center [477, 352] width 104 height 24
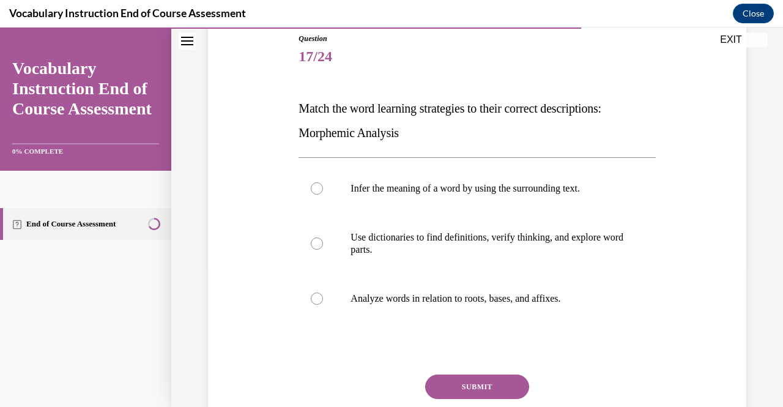
scroll to position [138, 0]
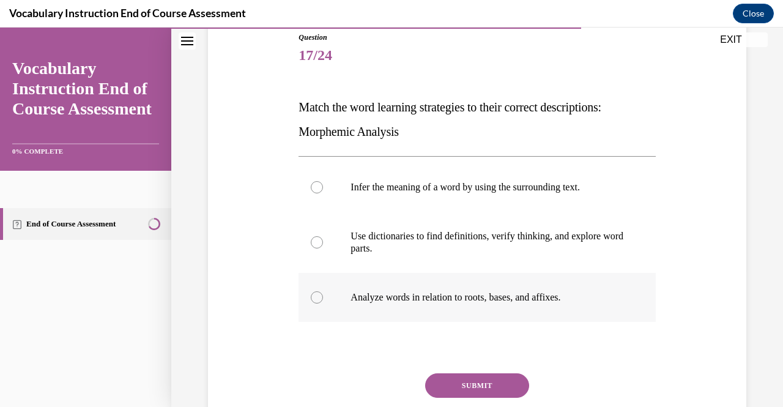
click at [550, 292] on p "Analyze words in relation to roots, bases, and affixes." at bounding box center [487, 297] width 274 height 12
click at [323, 292] on input "Analyze words in relation to roots, bases, and affixes." at bounding box center [317, 297] width 12 height 12
radio input "true"
click at [491, 384] on button "SUBMIT" at bounding box center [477, 385] width 104 height 24
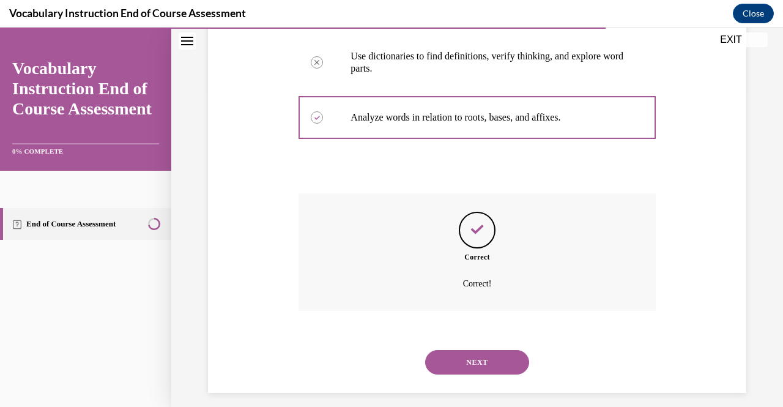
scroll to position [328, 0]
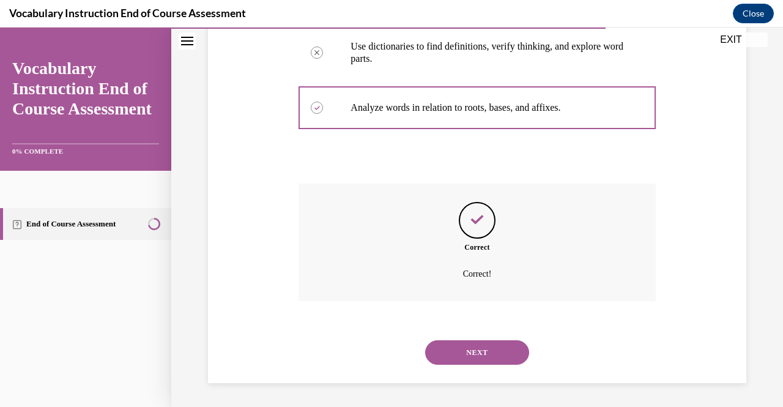
click at [482, 353] on button "NEXT" at bounding box center [477, 352] width 104 height 24
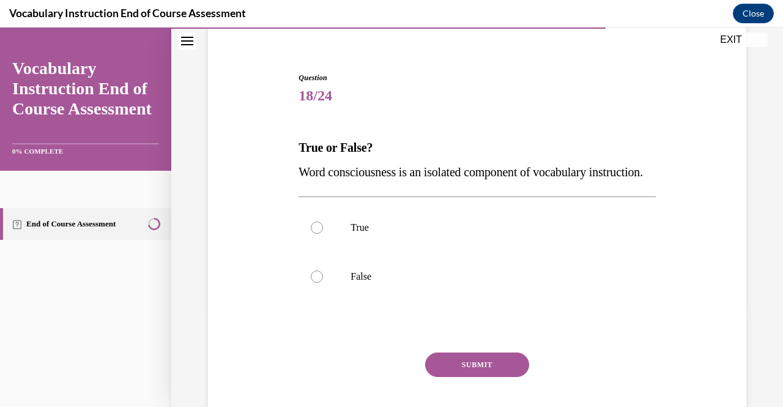
scroll to position [94, 0]
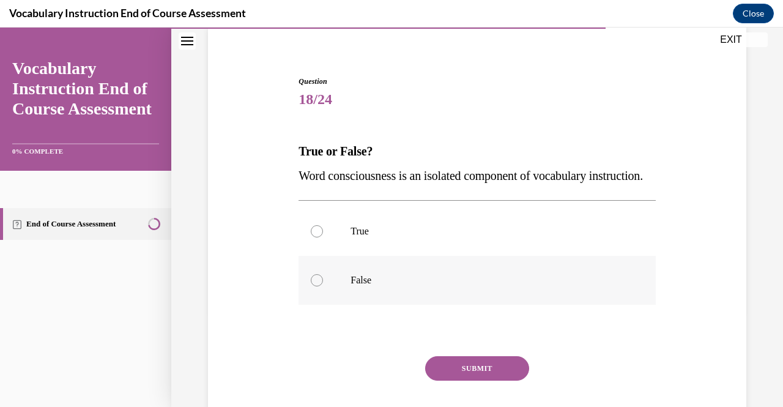
click at [376, 292] on label "False" at bounding box center [476, 280] width 357 height 49
click at [323, 286] on input "False" at bounding box center [317, 280] width 12 height 12
radio input "true"
click at [442, 380] on button "SUBMIT" at bounding box center [477, 368] width 104 height 24
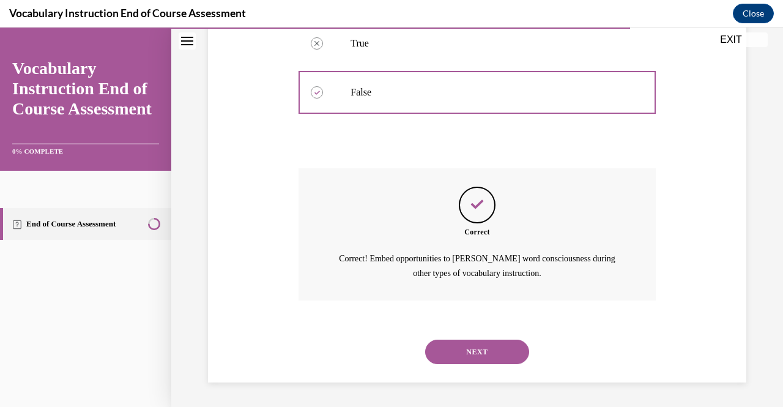
scroll to position [305, 0]
click at [456, 350] on button "NEXT" at bounding box center [477, 351] width 104 height 24
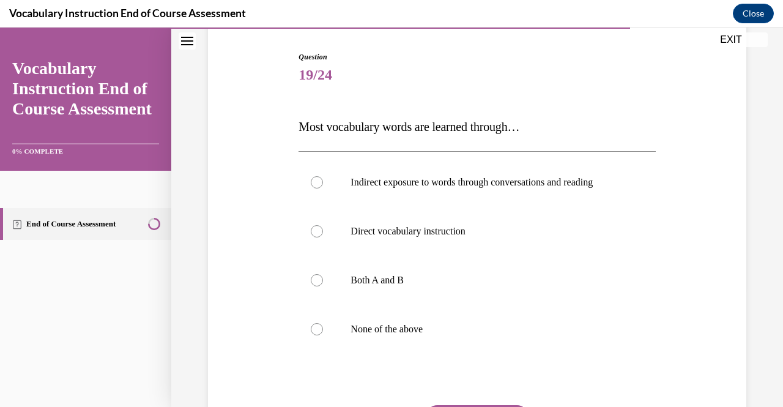
scroll to position [120, 0]
click at [485, 285] on label "Both A and B" at bounding box center [476, 278] width 357 height 49
click at [323, 285] on input "Both A and B" at bounding box center [317, 279] width 12 height 12
radio input "true"
click at [482, 402] on div "Question 19/24 Most vocabulary words are learned through… Indirect exposure to …" at bounding box center [476, 277] width 357 height 454
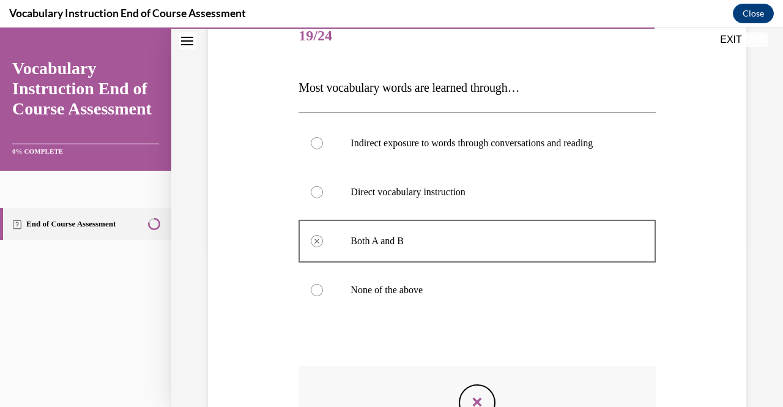
scroll to position [340, 0]
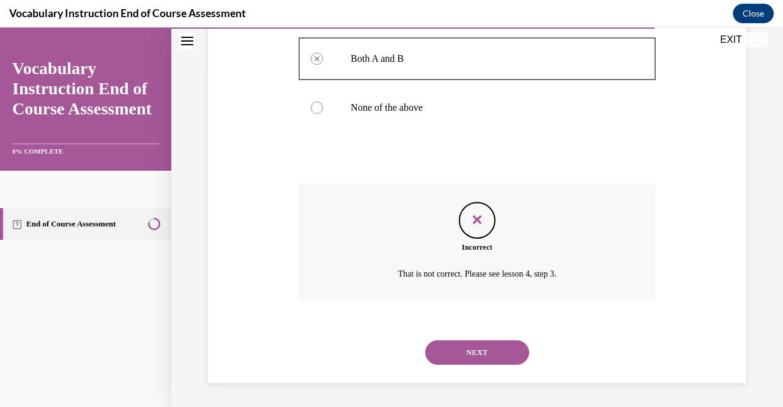
click at [500, 351] on button "NEXT" at bounding box center [477, 352] width 104 height 24
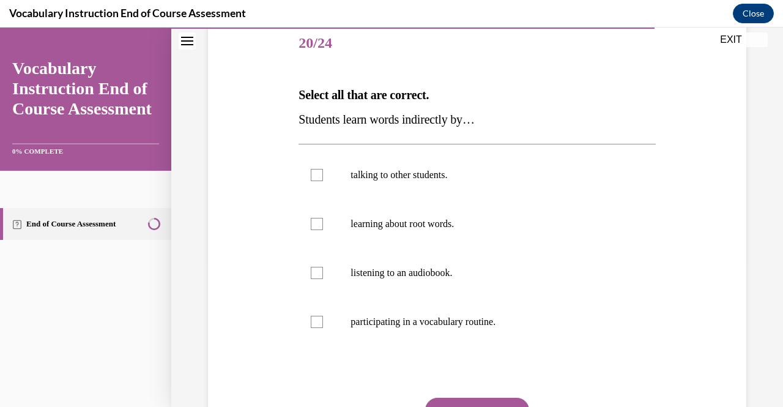
scroll to position [154, 0]
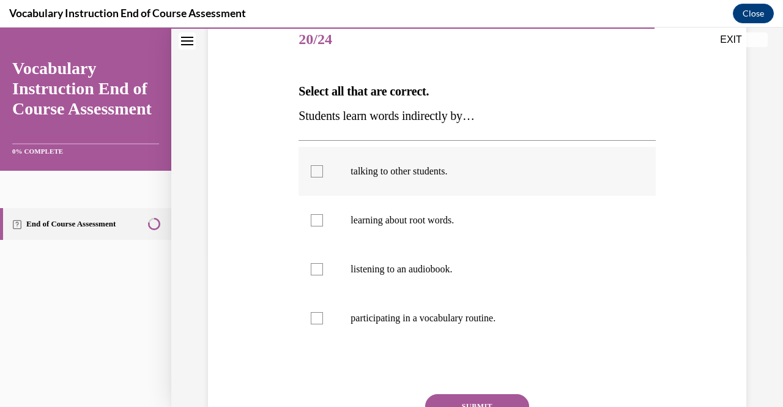
click at [415, 161] on label "talking to other students." at bounding box center [476, 171] width 357 height 49
click at [323, 165] on input "talking to other students." at bounding box center [317, 171] width 12 height 12
checkbox input "true"
click at [337, 262] on label "listening to an audiobook." at bounding box center [476, 269] width 357 height 49
click at [323, 263] on input "listening to an audiobook." at bounding box center [317, 269] width 12 height 12
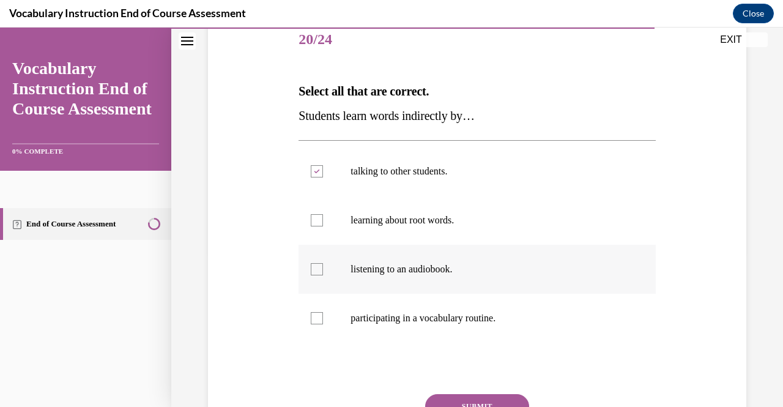
checkbox input "true"
click at [330, 315] on label "participating in a vocabulary routine." at bounding box center [476, 318] width 357 height 49
click at [323, 315] on input "participating in a vocabulary routine." at bounding box center [317, 318] width 12 height 12
checkbox input "true"
click at [462, 400] on button "SUBMIT" at bounding box center [477, 406] width 104 height 24
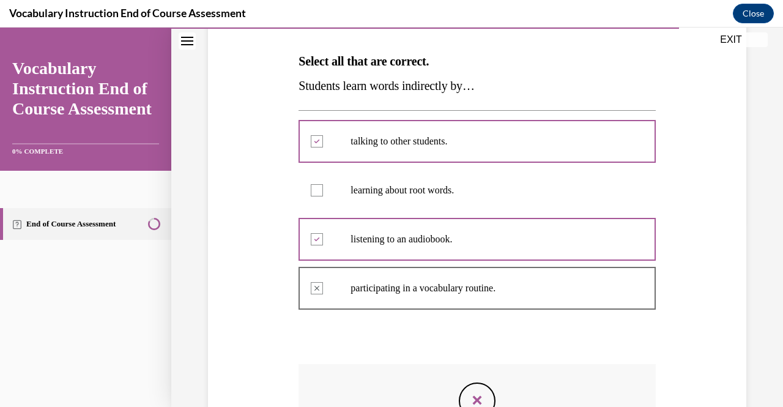
scroll to position [365, 0]
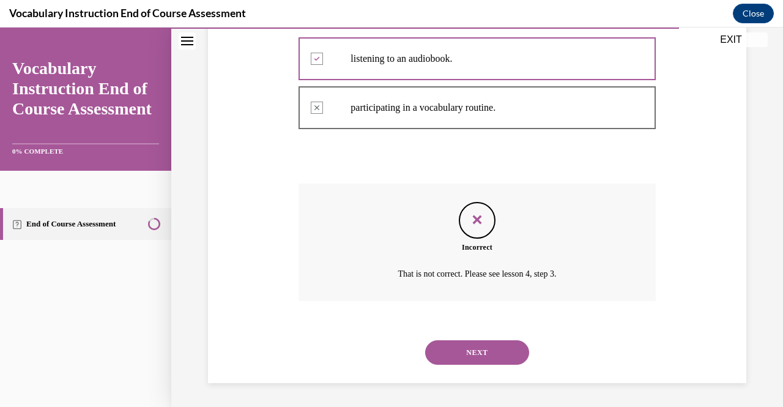
click at [493, 349] on button "NEXT" at bounding box center [477, 352] width 104 height 24
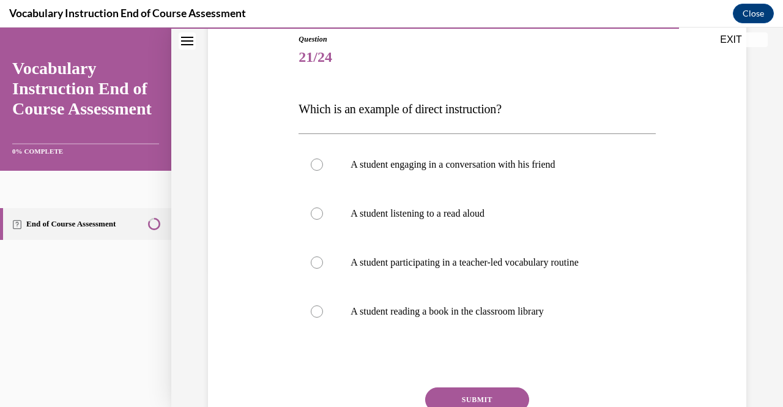
scroll to position [133, 0]
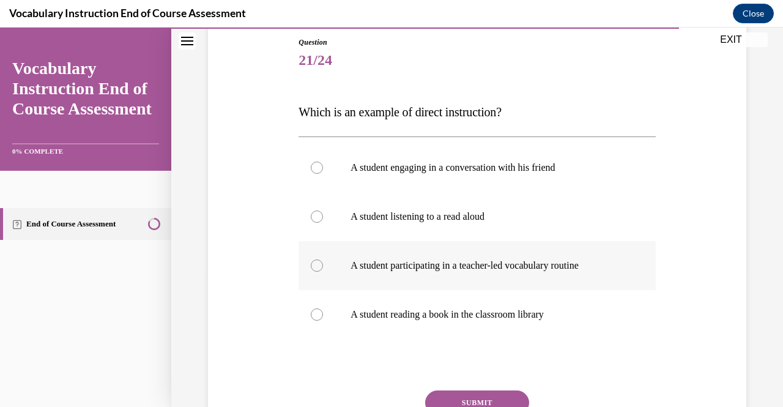
click at [521, 275] on label "A student participating in a teacher-led vocabulary routine" at bounding box center [476, 265] width 357 height 49
click at [323, 272] on input "A student participating in a teacher-led vocabulary routine" at bounding box center [317, 265] width 12 height 12
radio input "true"
click at [477, 398] on button "SUBMIT" at bounding box center [477, 402] width 104 height 24
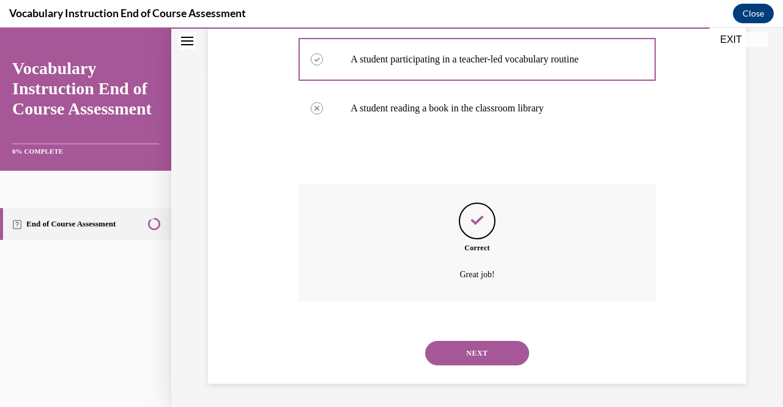
scroll to position [340, 0]
click at [494, 352] on button "NEXT" at bounding box center [477, 352] width 104 height 24
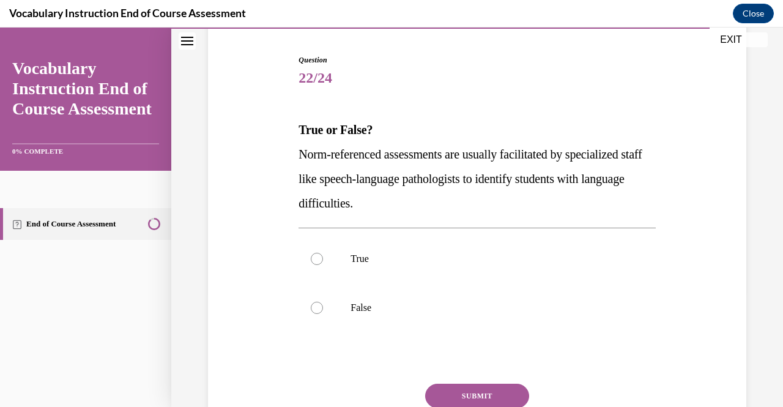
scroll to position [116, 0]
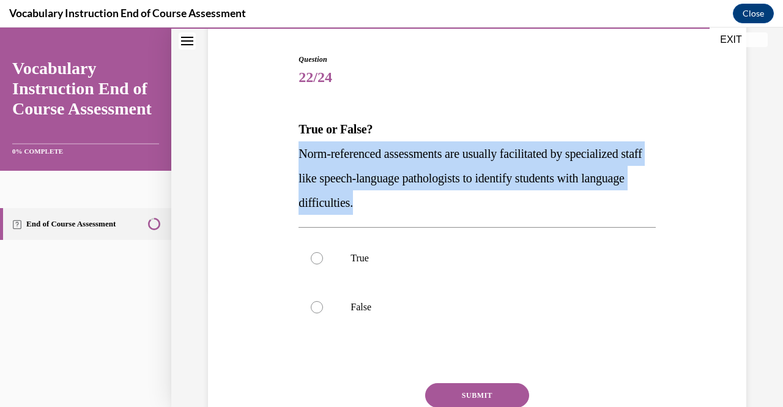
drag, startPoint x: 294, startPoint y: 147, endPoint x: 410, endPoint y: 207, distance: 130.8
click at [410, 207] on div "Question 22/24 True or False? Norm-referenced assessments are usually facilitat…" at bounding box center [476, 259] width 363 height 448
copy span "Norm-referenced assessments are usually facilitated by specialized staff like s…"
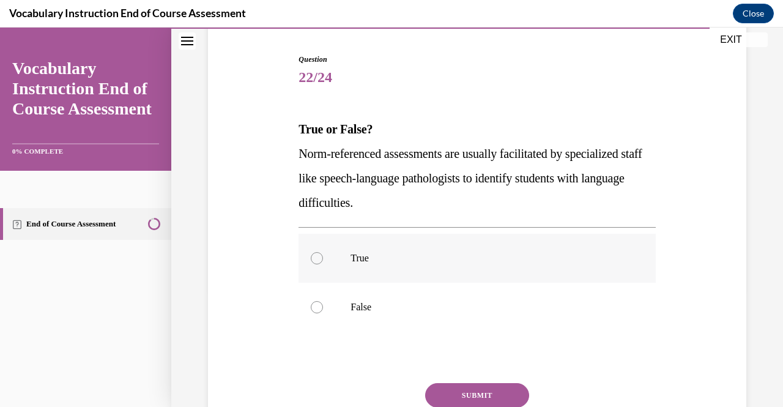
click at [447, 252] on p "True" at bounding box center [487, 258] width 274 height 12
click at [323, 252] on input "True" at bounding box center [317, 258] width 12 height 12
radio input "true"
click at [450, 388] on button "SUBMIT" at bounding box center [477, 395] width 104 height 24
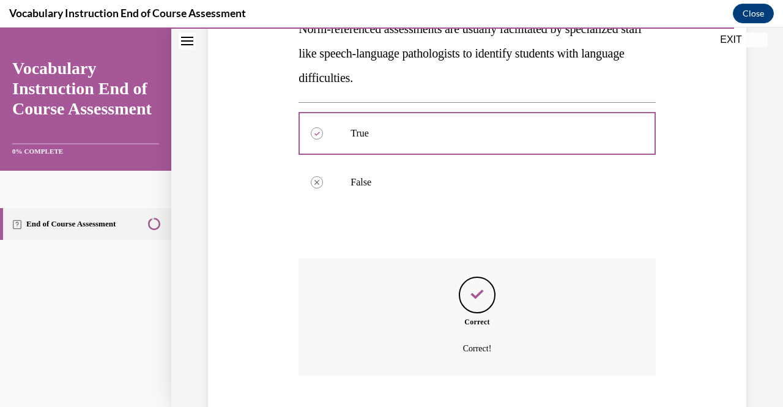
scroll to position [316, 0]
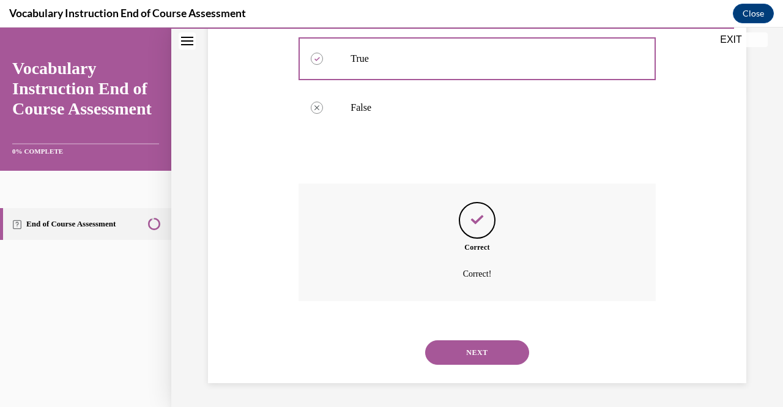
click at [472, 353] on button "NEXT" at bounding box center [477, 352] width 104 height 24
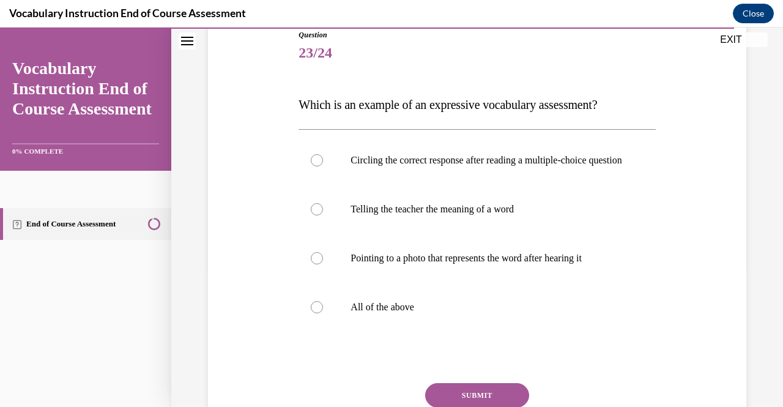
scroll to position [142, 0]
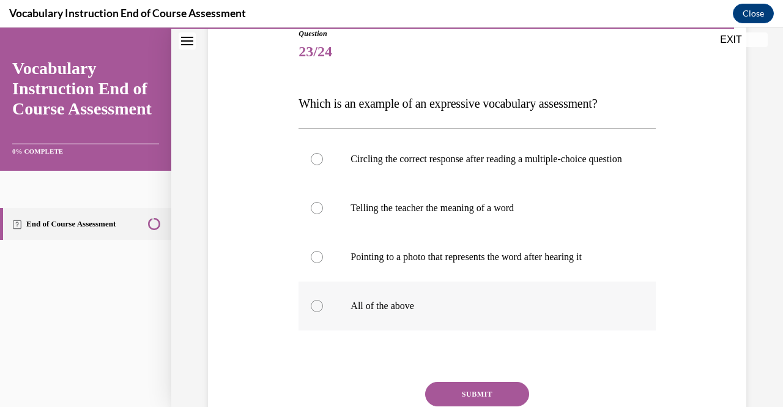
click at [451, 312] on p "All of the above" at bounding box center [487, 306] width 274 height 12
click at [323, 312] on input "All of the above" at bounding box center [317, 306] width 12 height 12
radio input "true"
click at [471, 396] on button "SUBMIT" at bounding box center [477, 394] width 104 height 24
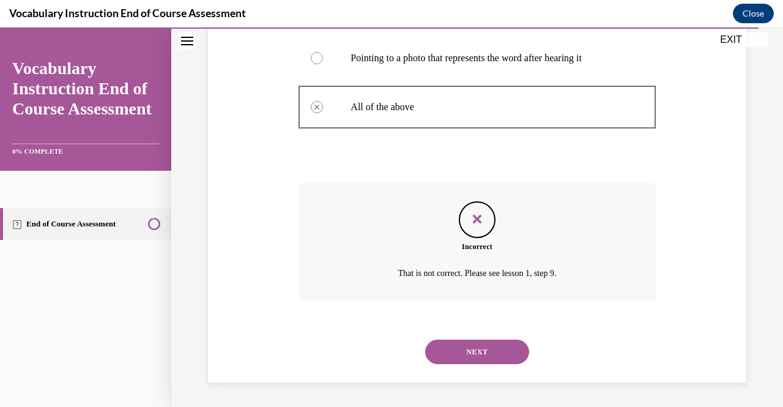
scroll to position [352, 0]
click at [472, 359] on button "NEXT" at bounding box center [477, 351] width 104 height 24
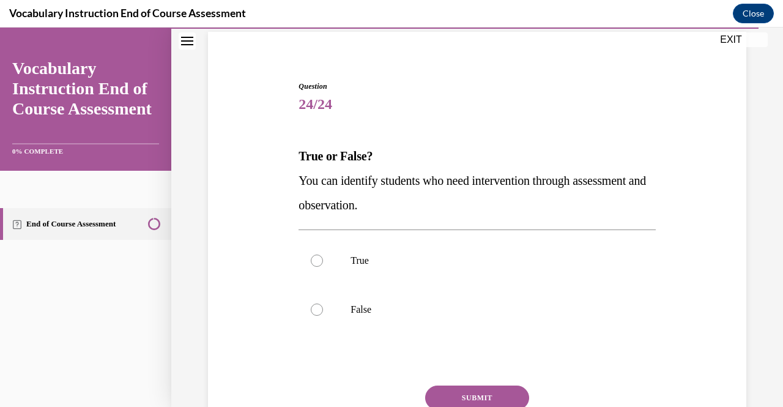
scroll to position [86, 0]
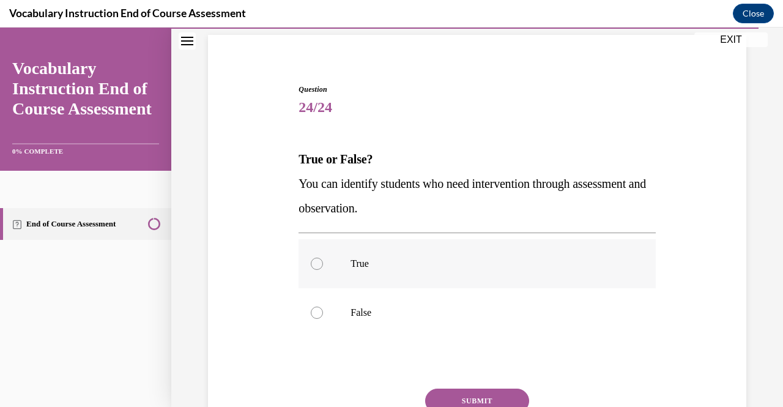
click at [495, 263] on p "True" at bounding box center [487, 264] width 274 height 12
click at [323, 263] on input "True" at bounding box center [317, 264] width 12 height 12
radio input "true"
click at [478, 395] on button "SUBMIT" at bounding box center [477, 400] width 104 height 24
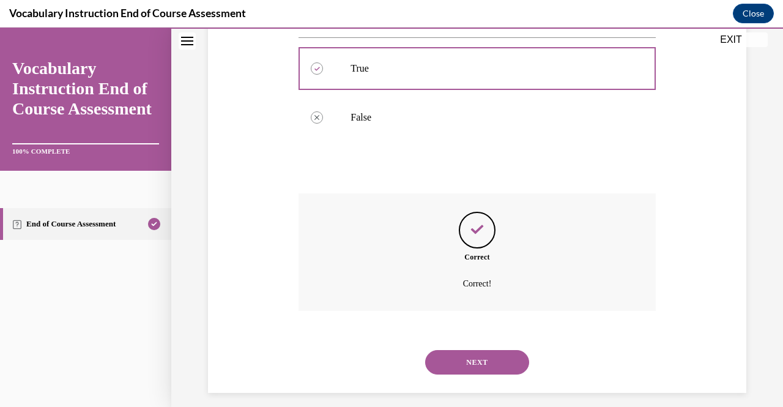
scroll to position [291, 0]
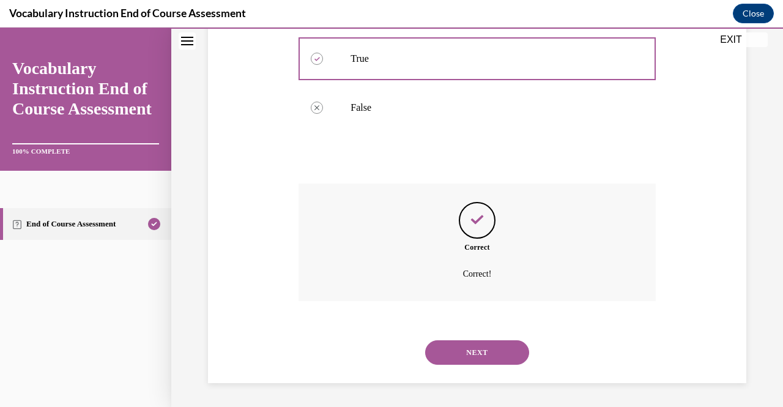
click at [470, 357] on button "NEXT" at bounding box center [477, 352] width 104 height 24
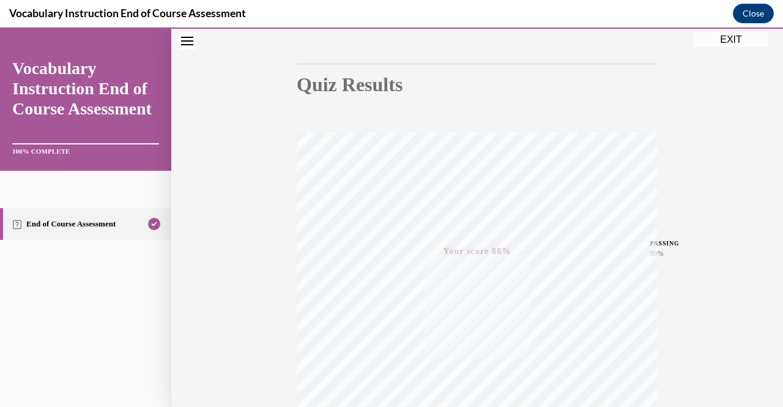
scroll to position [104, 0]
click at [719, 39] on button "EXIT" at bounding box center [730, 39] width 73 height 15
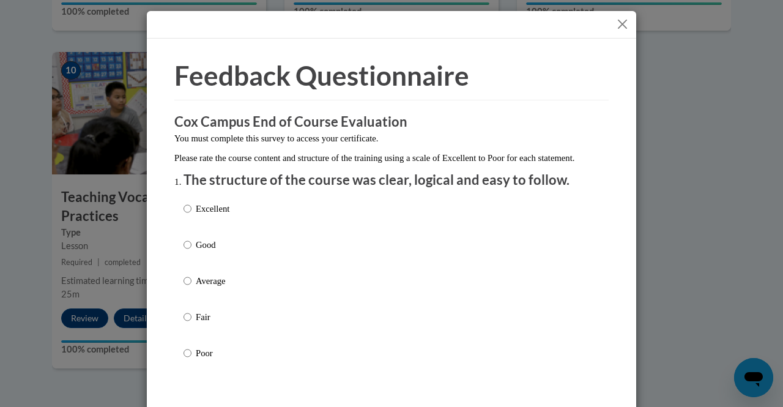
click at [251, 227] on div "Excellent Good Average Fair Poor" at bounding box center [391, 295] width 416 height 199
click at [210, 215] on p "Excellent" at bounding box center [213, 208] width 34 height 13
click at [191, 215] on input "Excellent" at bounding box center [187, 208] width 8 height 13
radio input "true"
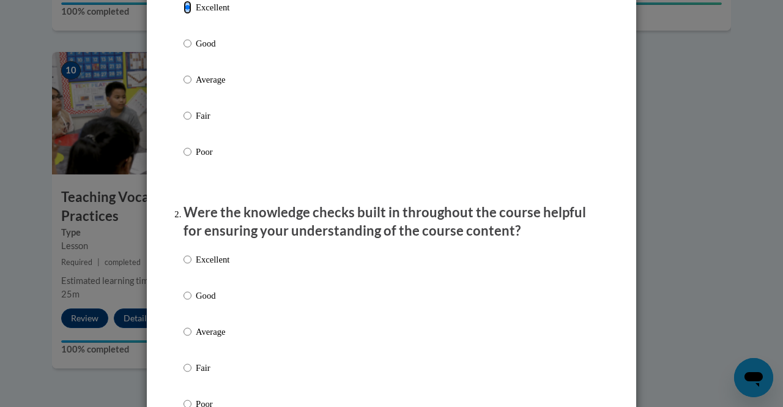
scroll to position [209, 0]
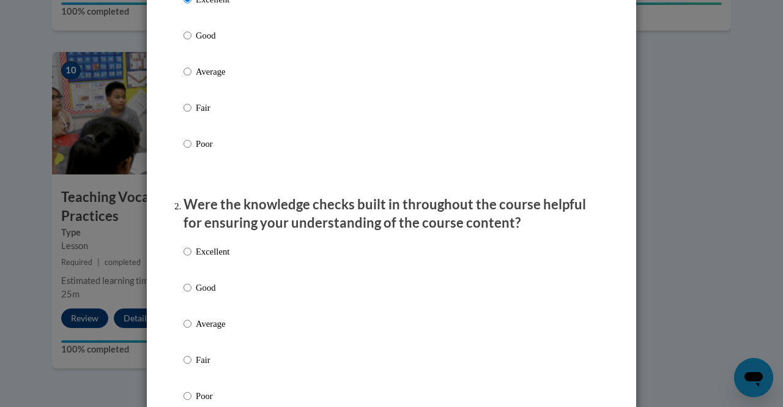
click at [541, 266] on div "Excellent Good Average Fair Poor" at bounding box center [391, 338] width 416 height 199
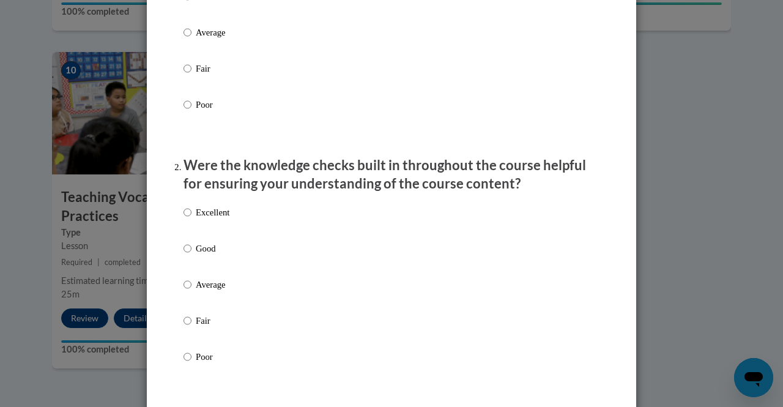
scroll to position [249, 0]
click at [211, 218] on p "Excellent" at bounding box center [213, 211] width 34 height 13
click at [191, 218] on input "Excellent" at bounding box center [187, 211] width 8 height 13
radio input "true"
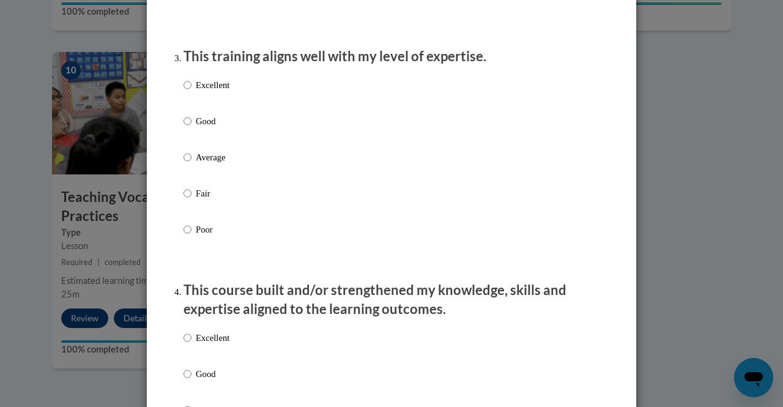
scroll to position [609, 0]
click at [187, 101] on label "Excellent" at bounding box center [206, 94] width 46 height 33
click at [187, 92] on input "Excellent" at bounding box center [187, 84] width 8 height 13
radio input "true"
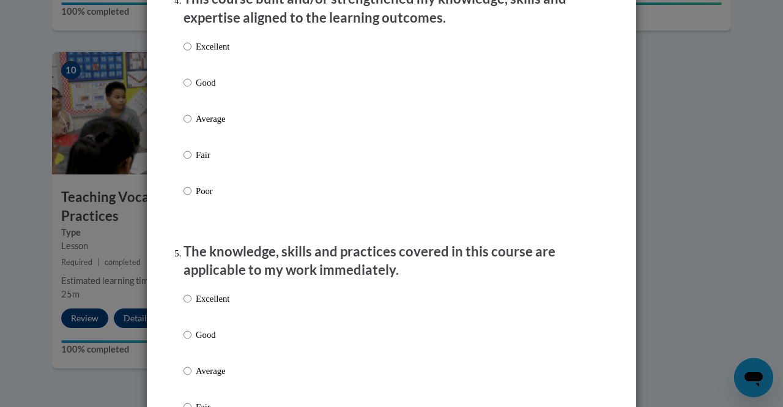
scroll to position [903, 0]
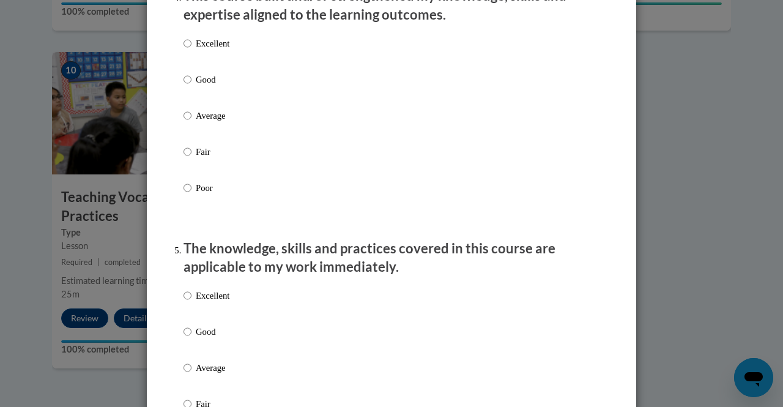
click at [210, 50] on p "Excellent" at bounding box center [213, 43] width 34 height 13
click at [191, 50] on input "Excellent" at bounding box center [187, 43] width 8 height 13
radio input "true"
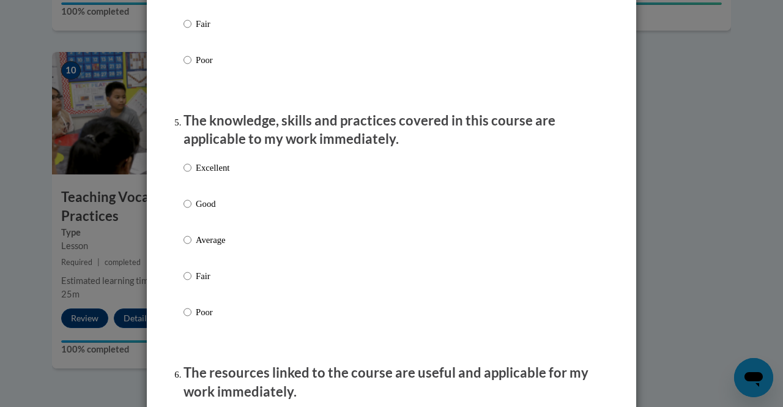
scroll to position [1032, 0]
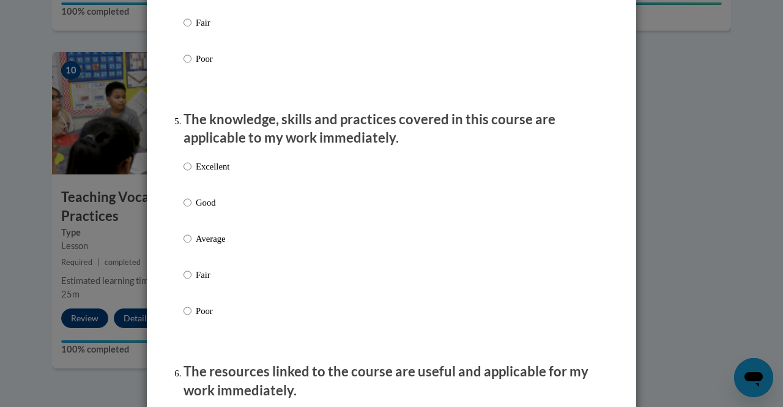
click at [215, 187] on label "Excellent" at bounding box center [206, 176] width 46 height 33
click at [191, 173] on input "Excellent" at bounding box center [187, 166] width 8 height 13
radio input "true"
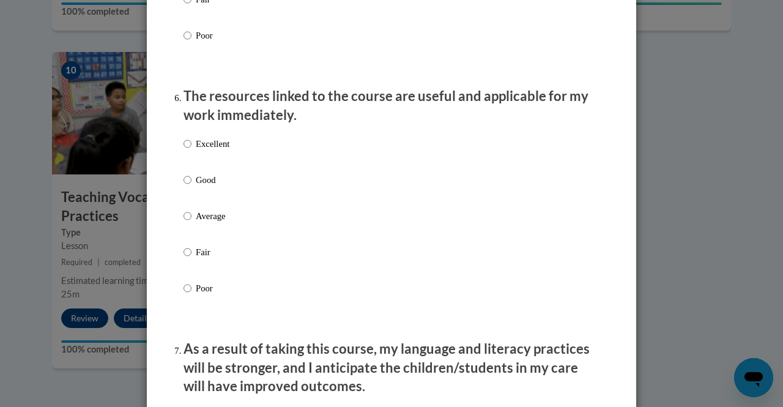
scroll to position [1308, 0]
click at [209, 186] on p "Good" at bounding box center [213, 178] width 34 height 13
click at [191, 186] on input "Good" at bounding box center [187, 178] width 8 height 13
radio input "true"
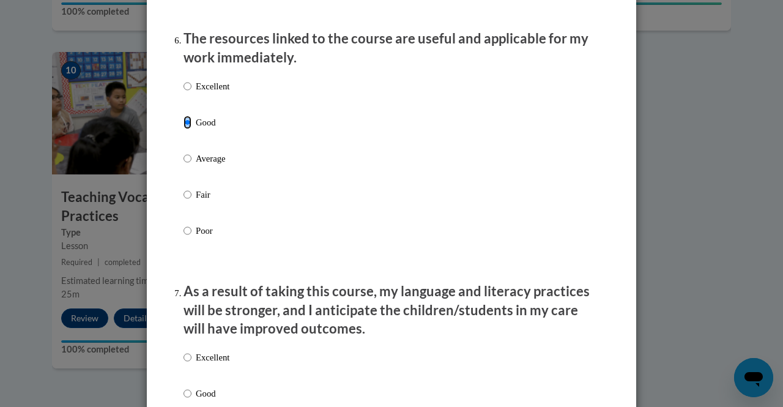
scroll to position [1329, 0]
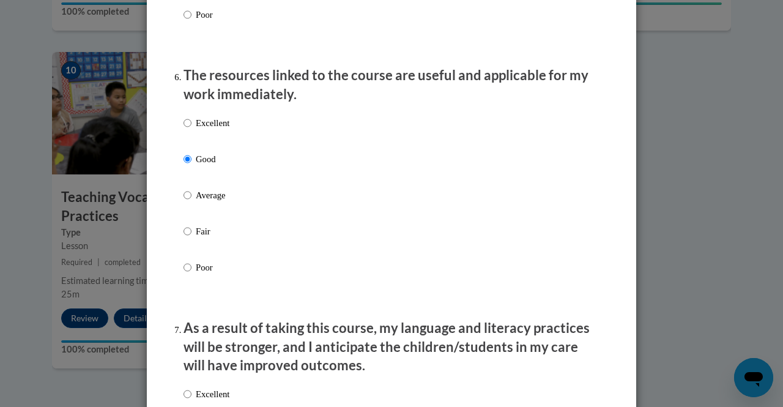
click at [204, 130] on p "Excellent" at bounding box center [213, 122] width 34 height 13
click at [191, 130] on input "Excellent" at bounding box center [187, 122] width 8 height 13
radio input "true"
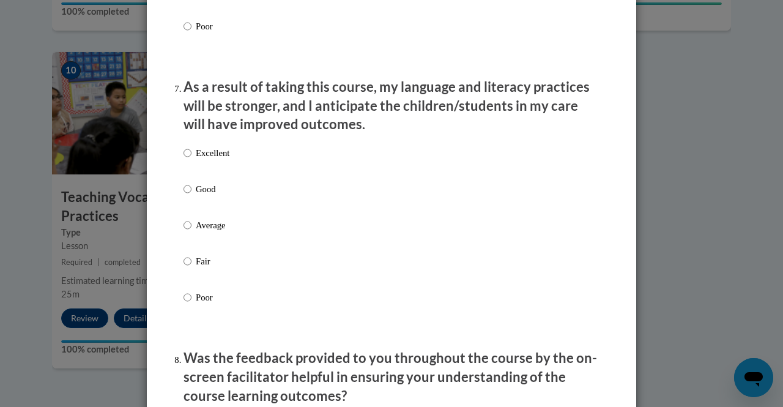
scroll to position [1573, 0]
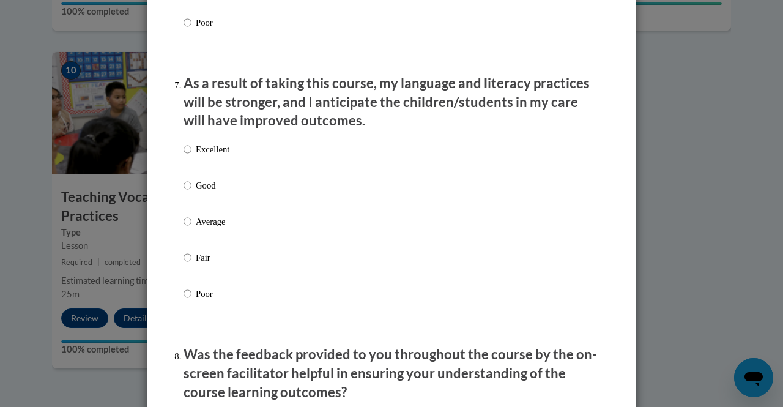
click at [232, 168] on div "Excellent Good Average Fair Poor" at bounding box center [391, 235] width 416 height 199
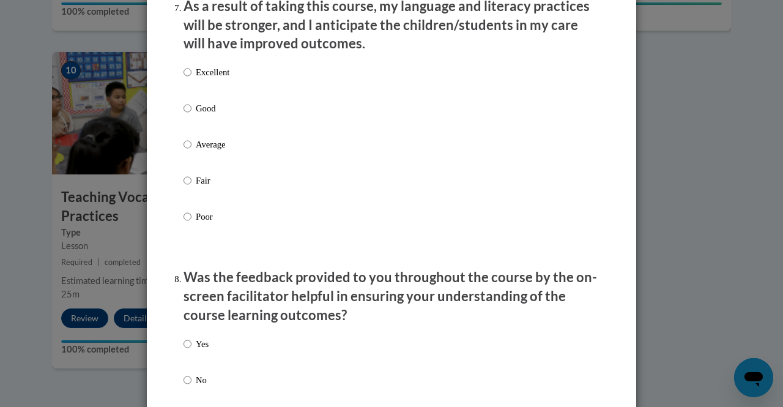
click at [202, 79] on p "Excellent" at bounding box center [213, 71] width 34 height 13
click at [191, 79] on input "Excellent" at bounding box center [187, 71] width 8 height 13
radio input "true"
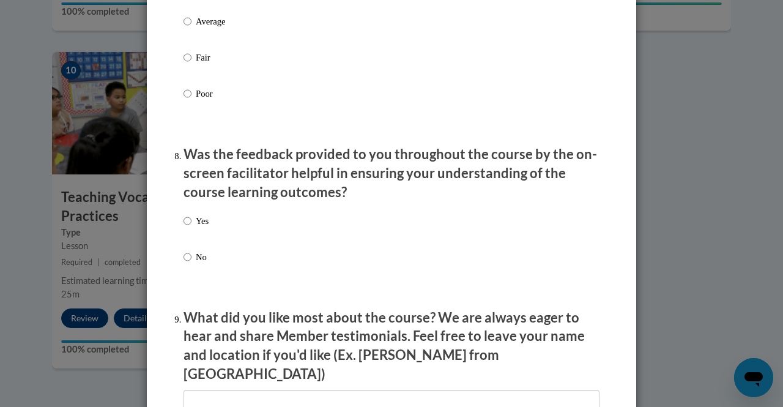
scroll to position [1790, 0]
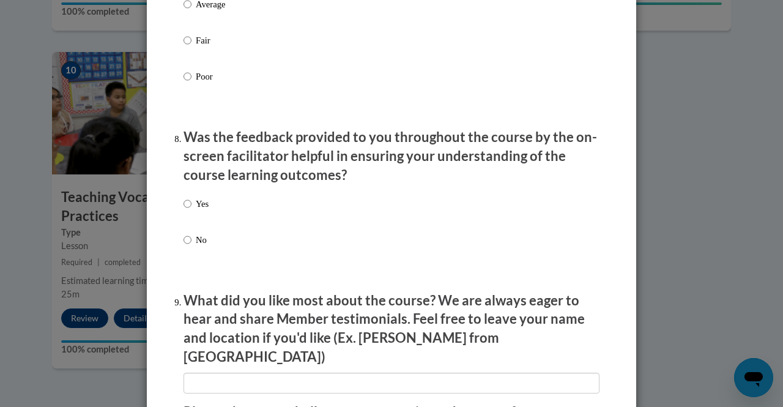
click at [196, 210] on p "Yes" at bounding box center [202, 203] width 13 height 13
click at [191, 210] on input "Yes" at bounding box center [187, 203] width 8 height 13
radio input "true"
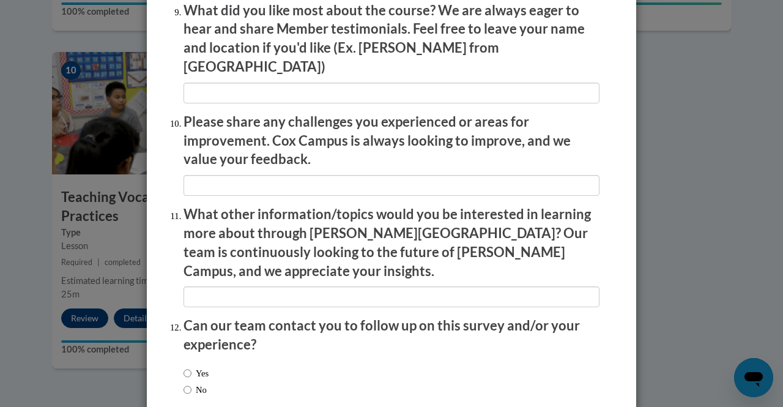
scroll to position [2136, 0]
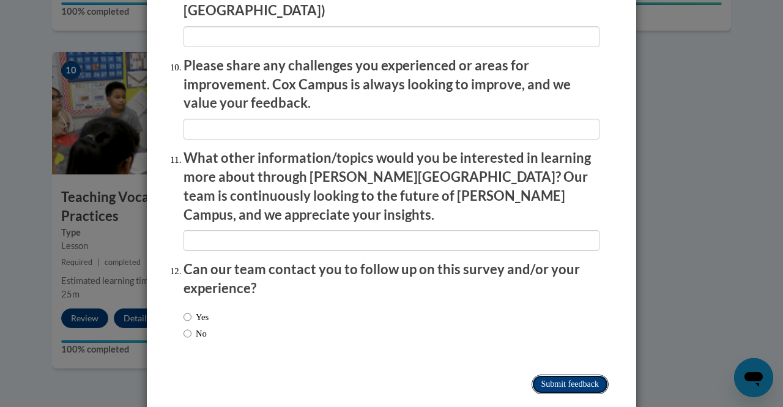
click at [537, 374] on input "Submit feedback" at bounding box center [570, 384] width 77 height 20
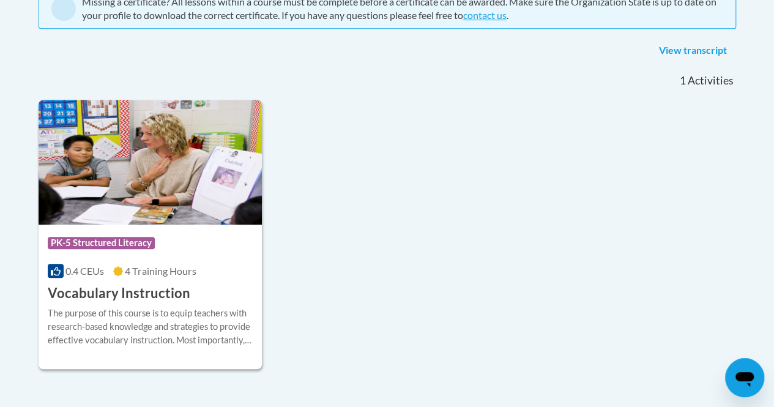
scroll to position [286, 0]
click at [212, 274] on div "0.4 CEUs 4 Training Hours" at bounding box center [151, 270] width 206 height 13
